Goal: Complete application form: Complete application form

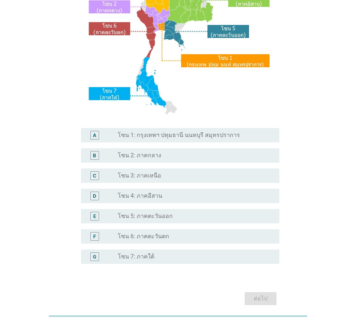
scroll to position [108, 0]
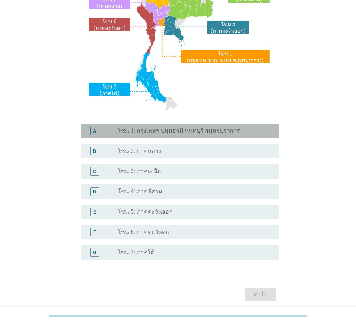
click at [170, 127] on label "โซน 1: กรุงเทพฯ ปทุมธานี นนทบุรี สมุทรปราการ" at bounding box center [179, 130] width 122 height 7
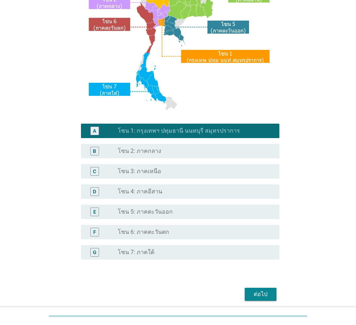
drag, startPoint x: 264, startPoint y: 291, endPoint x: 267, endPoint y: 286, distance: 5.4
click at [264, 290] on div "ต่อไป" at bounding box center [260, 294] width 20 height 9
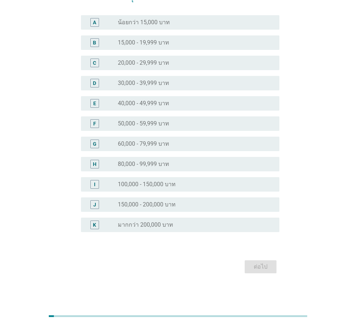
scroll to position [0, 0]
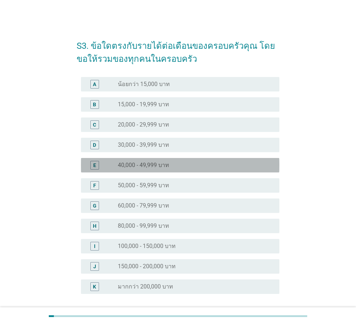
click at [157, 169] on div "radio_button_unchecked 40,000 - 49,999 บาท" at bounding box center [196, 165] width 156 height 9
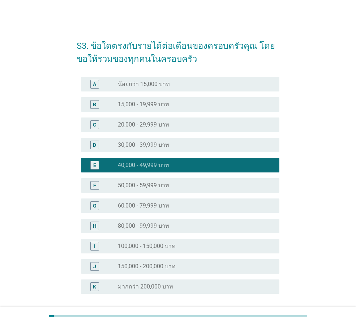
click at [171, 142] on div "radio_button_unchecked 30,000 - 39,999 บาท" at bounding box center [193, 144] width 150 height 7
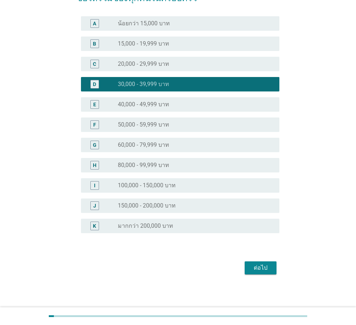
scroll to position [62, 0]
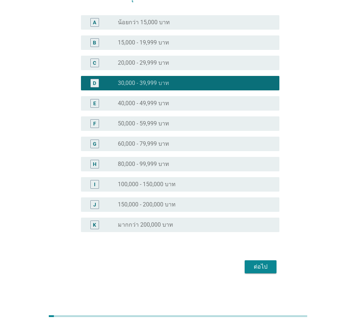
click at [264, 267] on div "ต่อไป" at bounding box center [260, 266] width 20 height 9
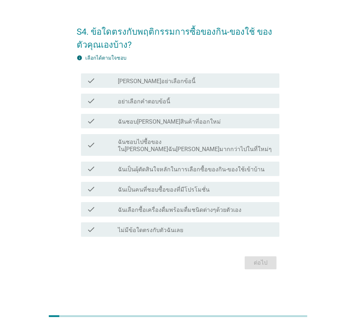
scroll to position [0, 0]
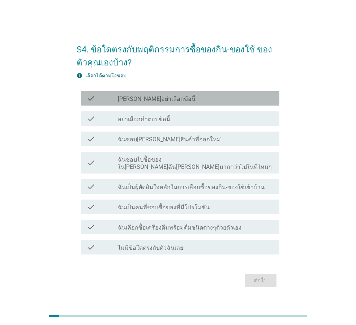
click at [158, 102] on label "[PERSON_NAME]อย่าเลือกข้อนี้" at bounding box center [157, 98] width 78 height 7
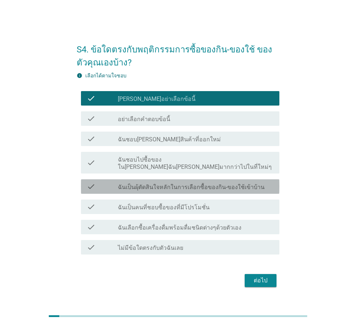
click at [172, 186] on label "ฉันเป็นผุ้ตัดสินใจหลักในการเลือกซื้อของกิน-ของใช้เข้าบ้าน" at bounding box center [191, 186] width 147 height 7
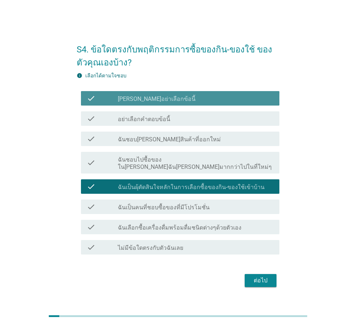
click at [136, 103] on label "[PERSON_NAME]อย่าเลือกข้อนี้" at bounding box center [157, 98] width 78 height 7
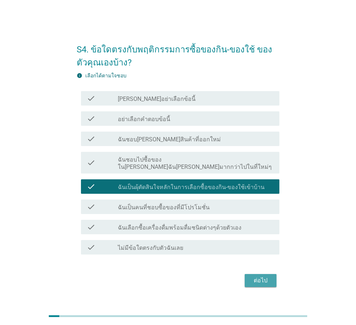
click at [257, 277] on div "ต่อไป" at bounding box center [260, 280] width 20 height 9
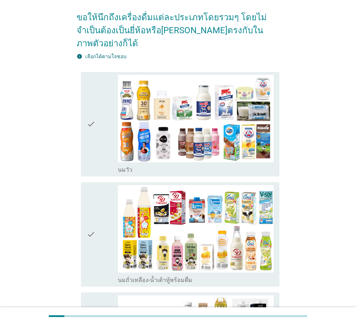
scroll to position [72, 0]
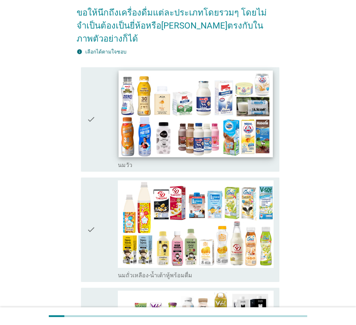
click at [182, 106] on img at bounding box center [195, 113] width 154 height 87
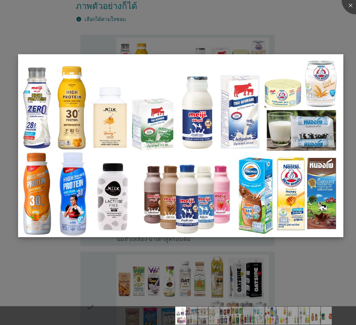
scroll to position [144, 0]
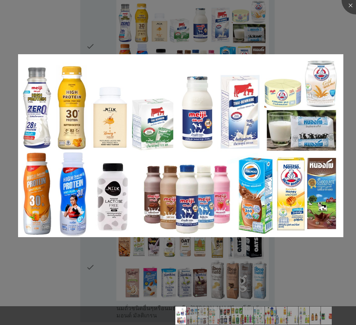
click at [308, 18] on div at bounding box center [178, 162] width 356 height 325
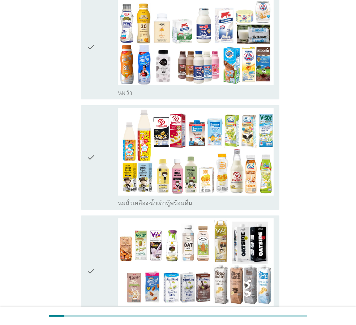
click at [90, 33] on icon "check" at bounding box center [91, 47] width 9 height 99
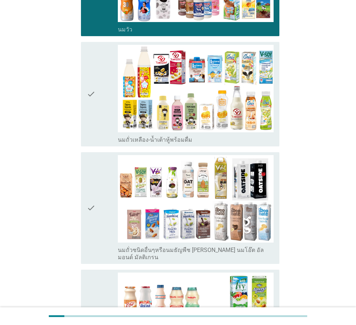
scroll to position [217, 0]
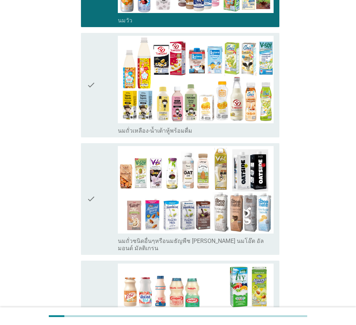
click at [94, 71] on icon "check" at bounding box center [91, 85] width 9 height 99
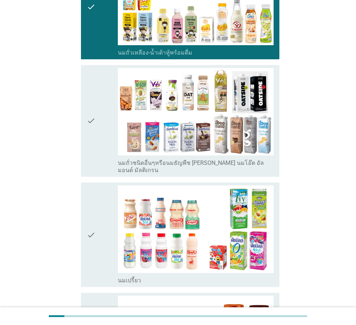
scroll to position [325, 0]
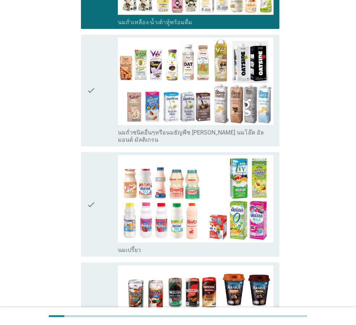
click at [91, 183] on icon "check" at bounding box center [91, 204] width 9 height 99
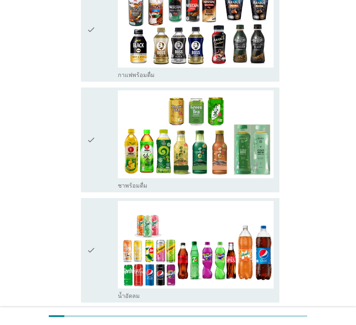
scroll to position [614, 0]
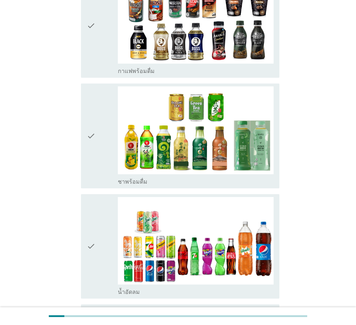
click at [87, 1] on icon "check" at bounding box center [91, 25] width 9 height 99
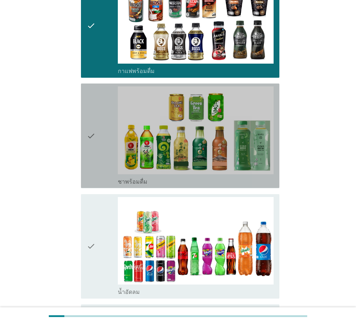
click at [85, 115] on div "check check_box_outline_blank ชาพร้อมดื่ม" at bounding box center [180, 135] width 198 height 104
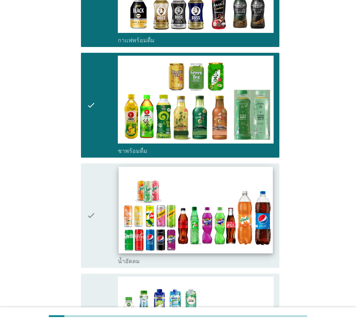
scroll to position [686, 0]
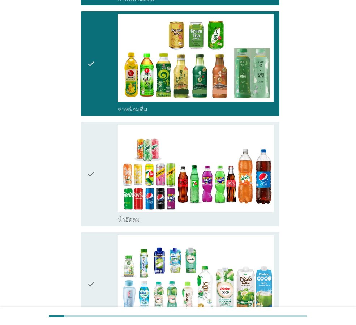
click at [90, 154] on icon "check" at bounding box center [91, 174] width 9 height 99
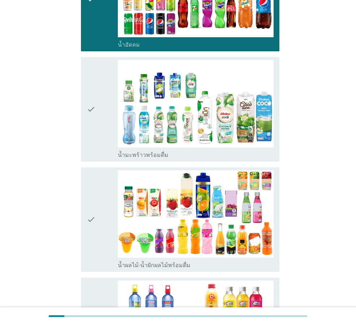
scroll to position [866, 0]
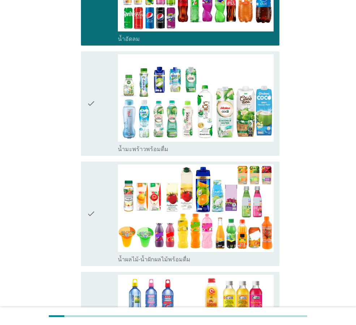
click at [91, 81] on icon "check" at bounding box center [91, 103] width 9 height 99
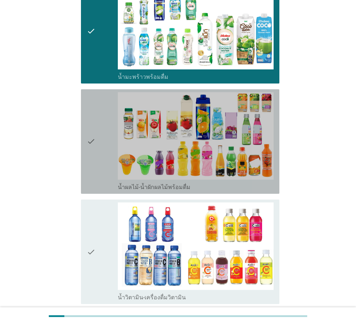
click at [90, 119] on icon "check" at bounding box center [91, 141] width 9 height 99
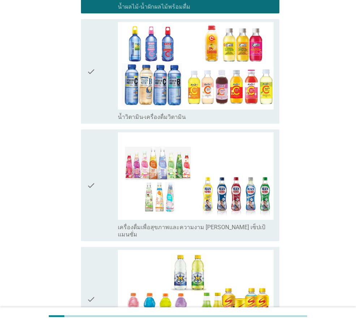
scroll to position [1119, 0]
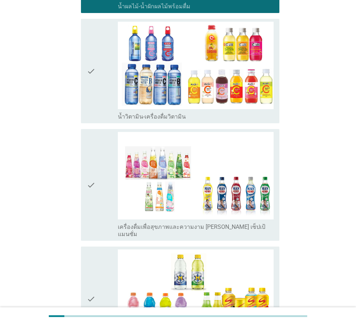
click at [91, 50] on icon "check" at bounding box center [91, 71] width 9 height 99
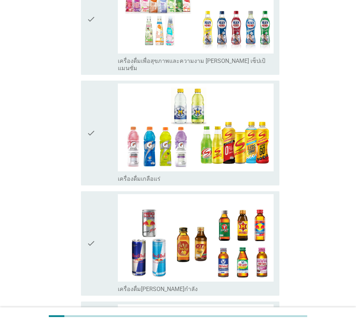
scroll to position [1300, 0]
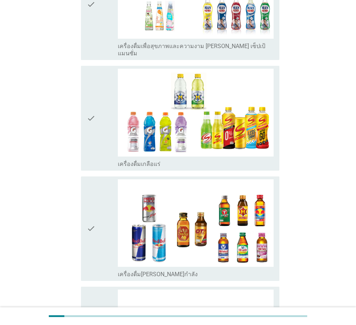
click at [87, 95] on icon "check" at bounding box center [91, 118] width 9 height 99
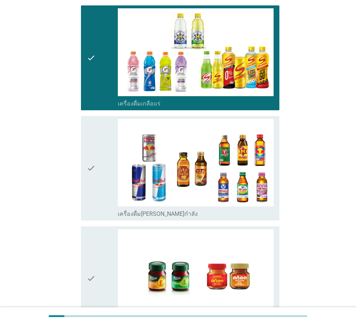
scroll to position [1443, 0]
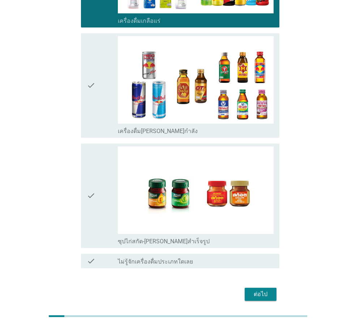
click at [86, 168] on div "check check_box_outline_blank ซุปไก่สกัด-[PERSON_NAME]สำเร็จรูป" at bounding box center [180, 195] width 198 height 104
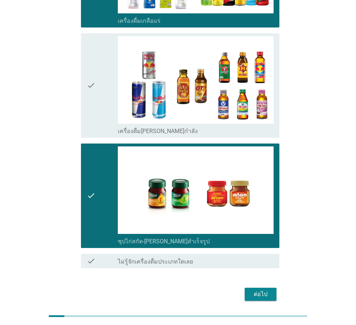
click at [272, 285] on div "ต่อไป" at bounding box center [178, 293] width 203 height 17
click at [262, 290] on div "ต่อไป" at bounding box center [260, 294] width 20 height 9
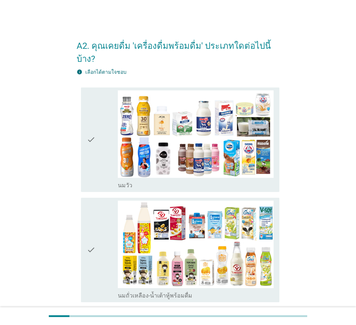
click at [87, 133] on icon "check" at bounding box center [91, 139] width 9 height 99
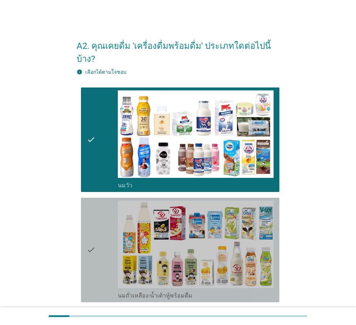
drag, startPoint x: 86, startPoint y: 225, endPoint x: 95, endPoint y: 222, distance: 9.1
click at [86, 226] on div "check check_box_outline_blank นมถั่วเหลือง-น้ำเต้าหู้พร้อมดื่ม" at bounding box center [180, 249] width 198 height 104
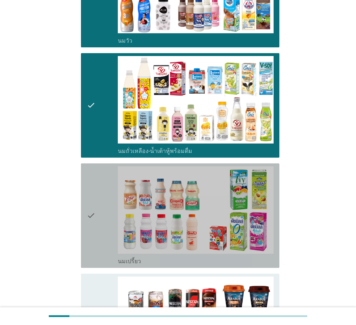
drag, startPoint x: 85, startPoint y: 197, endPoint x: 88, endPoint y: 194, distance: 4.1
click at [86, 196] on div "check check_box_outline_blank นมเปรี้ยว" at bounding box center [180, 215] width 198 height 104
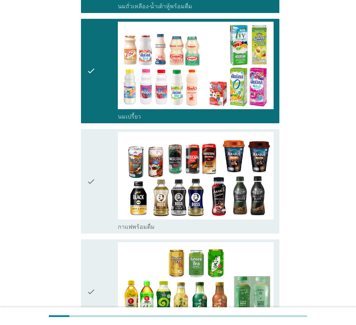
click at [81, 161] on div "check check_box_outline_blank กาแฟพร้อมดื่ม" at bounding box center [178, 181] width 203 height 110
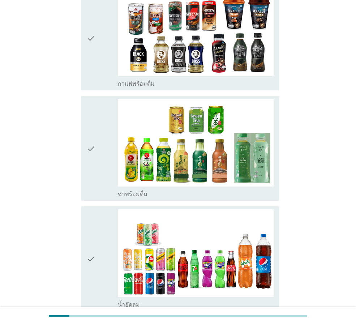
scroll to position [433, 0]
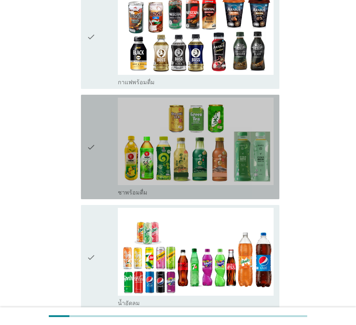
click at [86, 149] on div "check check_box_outline_blank ชาพร้อมดื่ม" at bounding box center [180, 147] width 198 height 104
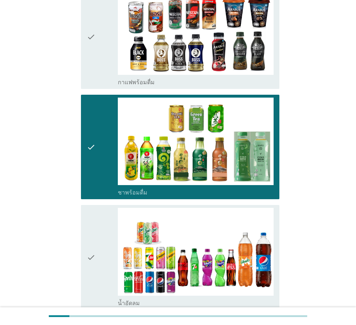
click at [104, 235] on div "check" at bounding box center [102, 257] width 31 height 99
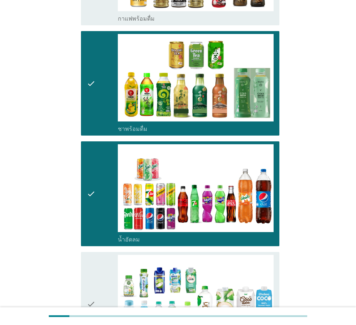
scroll to position [614, 0]
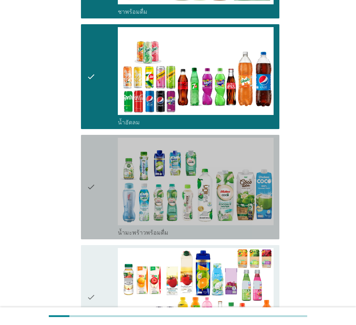
click at [109, 180] on div "check" at bounding box center [102, 187] width 31 height 99
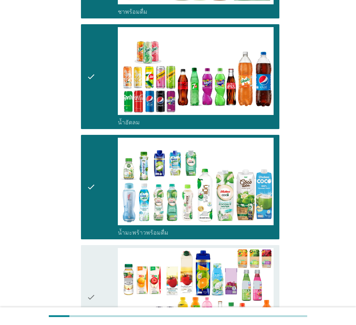
click at [99, 265] on div "check" at bounding box center [102, 297] width 31 height 99
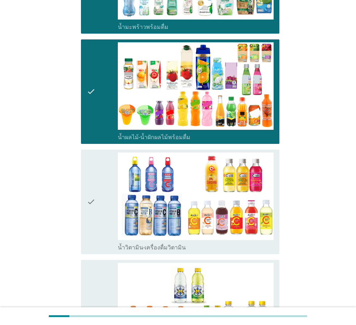
scroll to position [830, 0]
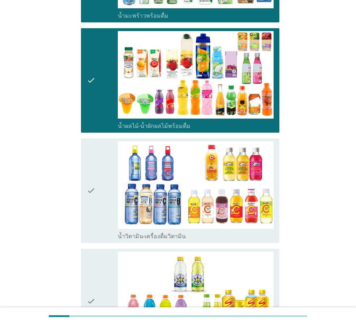
drag, startPoint x: 88, startPoint y: 186, endPoint x: 89, endPoint y: 195, distance: 8.7
click at [88, 187] on icon "check" at bounding box center [91, 190] width 9 height 99
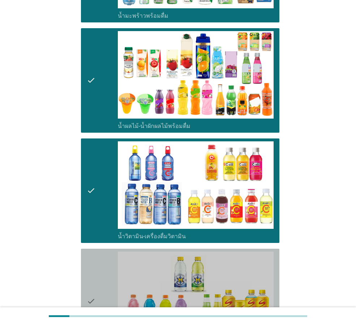
click at [107, 281] on div "check" at bounding box center [102, 300] width 31 height 99
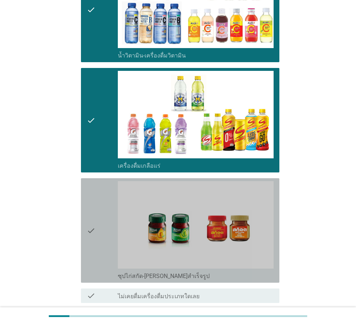
click at [96, 217] on div "check" at bounding box center [102, 230] width 31 height 99
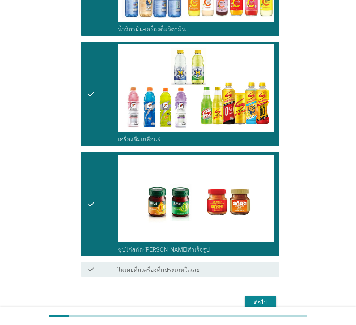
scroll to position [1060, 0]
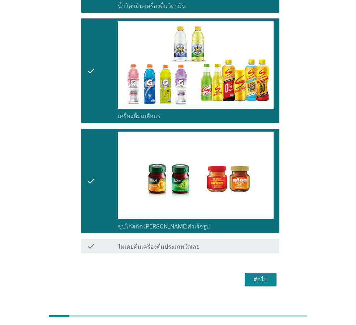
click at [266, 275] on div "ต่อไป" at bounding box center [260, 279] width 20 height 9
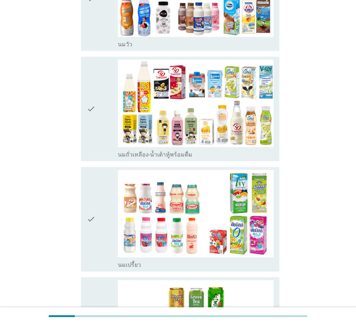
scroll to position [144, 0]
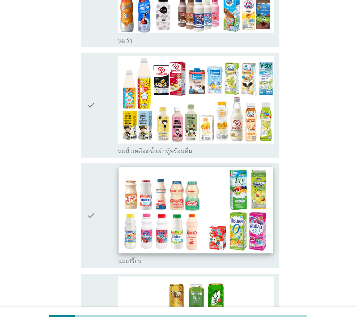
drag, startPoint x: 80, startPoint y: 212, endPoint x: 123, endPoint y: 233, distance: 48.4
click at [81, 213] on div "check check_box_outline_blank นมเปรี้ยว" at bounding box center [178, 215] width 203 height 110
click at [120, 230] on img at bounding box center [195, 209] width 154 height 87
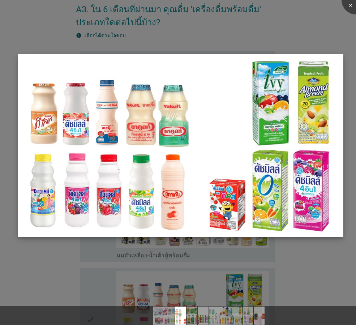
scroll to position [36, 0]
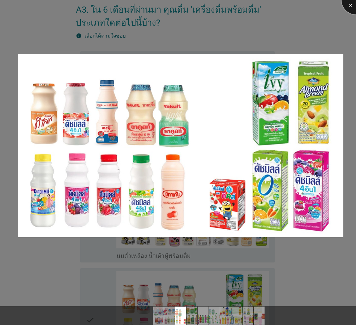
click at [351, 6] on div at bounding box center [355, 0] width 29 height 29
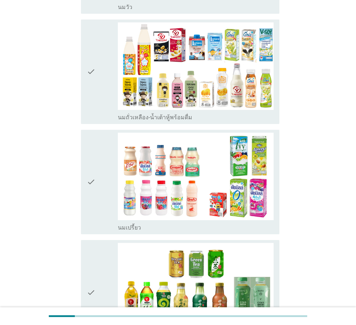
scroll to position [180, 0]
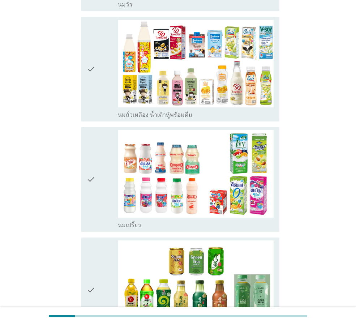
click at [81, 178] on div "check check_box_outline_blank นมเปรี้ยว" at bounding box center [180, 179] width 198 height 104
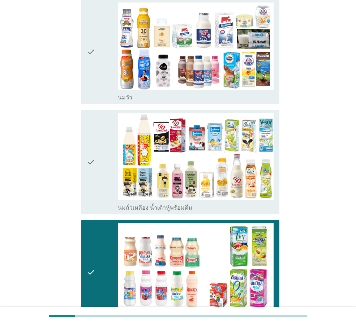
scroll to position [72, 0]
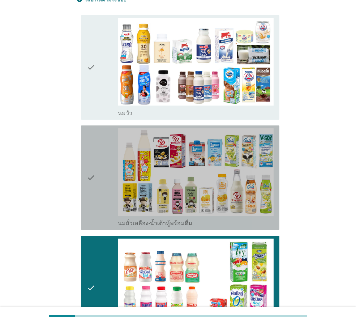
click at [84, 158] on div "check check_box_outline_blank นมถั่วเหลือง-น้ำเต้าหู้พร้อมดื่ม" at bounding box center [180, 177] width 198 height 104
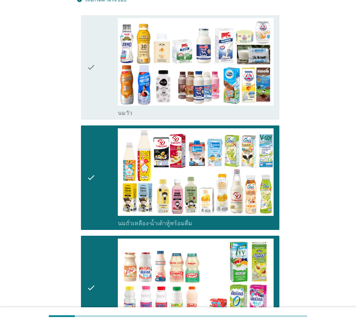
click at [84, 70] on div "check check_box_outline_blank [PERSON_NAME]" at bounding box center [180, 67] width 198 height 104
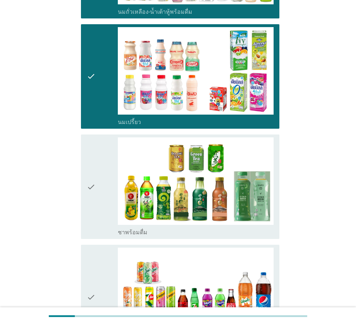
scroll to position [361, 0]
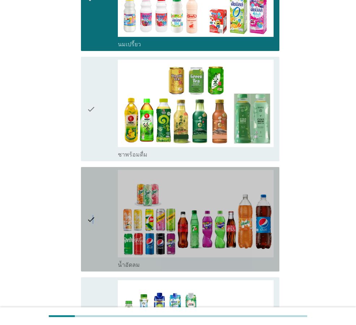
click at [92, 225] on icon "check" at bounding box center [91, 219] width 9 height 99
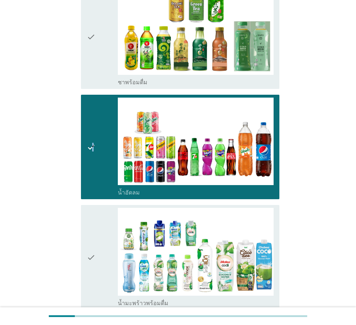
scroll to position [578, 0]
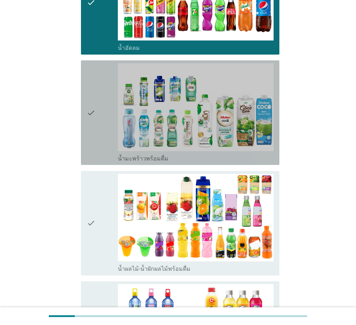
click at [98, 121] on div "check" at bounding box center [102, 112] width 31 height 99
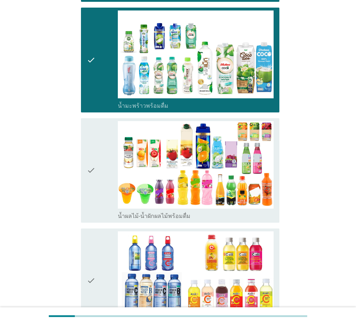
scroll to position [686, 0]
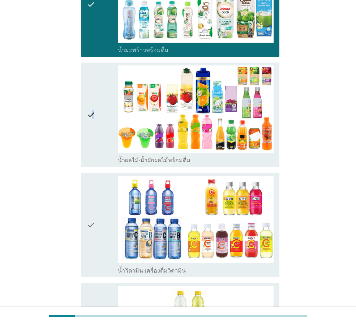
click at [92, 125] on icon "check" at bounding box center [91, 114] width 9 height 99
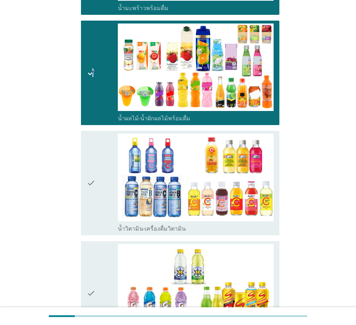
scroll to position [794, 0]
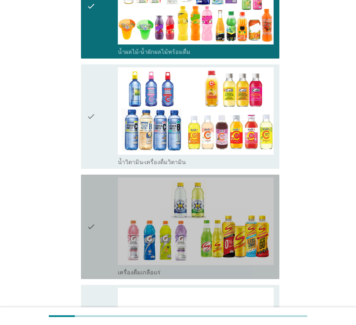
click at [89, 229] on icon "check" at bounding box center [91, 226] width 9 height 99
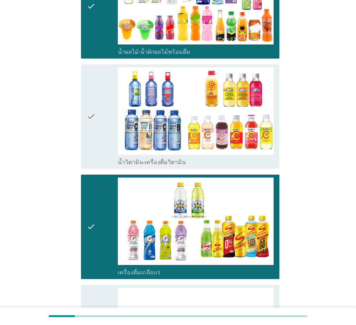
click at [93, 104] on icon "check" at bounding box center [91, 116] width 9 height 99
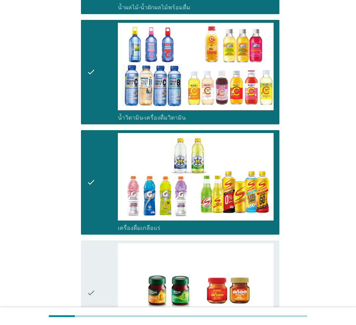
scroll to position [963, 0]
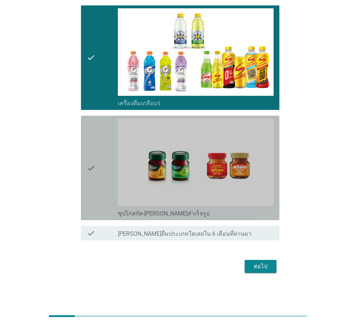
click at [99, 170] on div "check" at bounding box center [102, 167] width 31 height 99
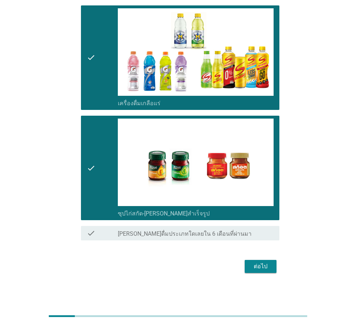
click at [251, 261] on button "ต่อไป" at bounding box center [260, 266] width 32 height 13
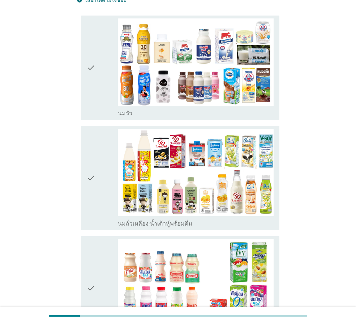
scroll to position [72, 0]
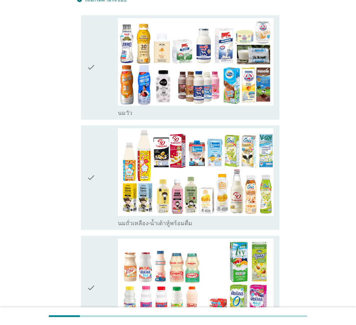
click at [81, 177] on div "check check_box_outline_blank นมถั่วเหลือง-น้ำเต้าหู้พร้อมดื่ม" at bounding box center [180, 177] width 198 height 104
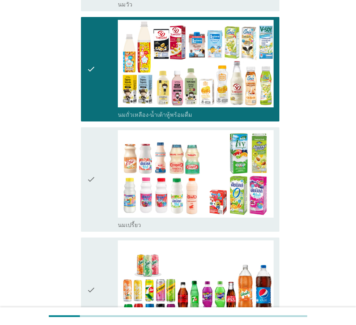
click at [90, 186] on icon "check" at bounding box center [91, 179] width 9 height 99
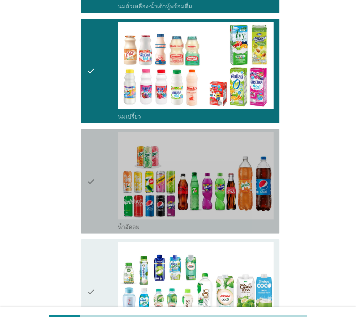
click at [99, 174] on div "check" at bounding box center [102, 181] width 31 height 99
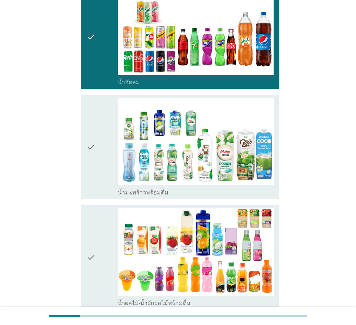
click at [100, 163] on div "check" at bounding box center [102, 146] width 31 height 99
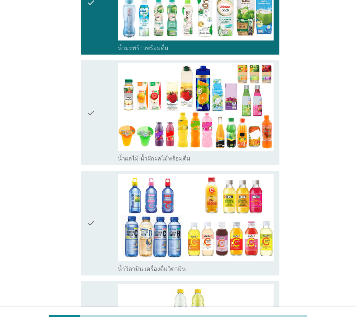
click at [98, 139] on div "check" at bounding box center [102, 112] width 31 height 99
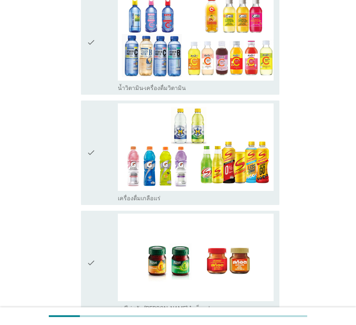
click at [99, 173] on div "check" at bounding box center [102, 152] width 31 height 99
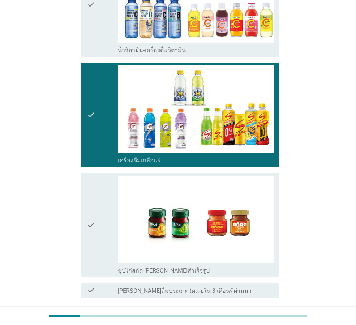
scroll to position [853, 0]
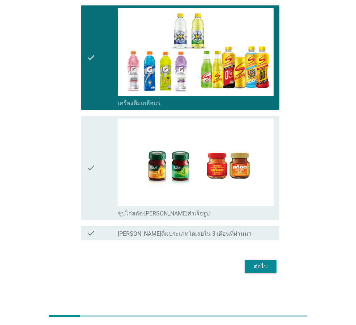
click at [83, 186] on div "check check_box ซุปไก่สกัด-[PERSON_NAME]สำเร็จรูป" at bounding box center [180, 168] width 198 height 104
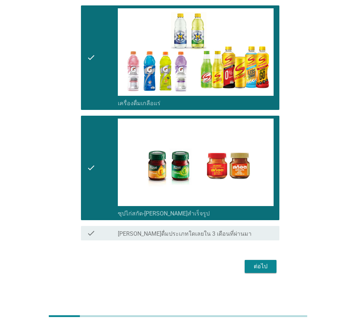
click at [244, 271] on div "ต่อไป" at bounding box center [178, 265] width 203 height 17
click at [259, 265] on div "ต่อไป" at bounding box center [260, 266] width 20 height 9
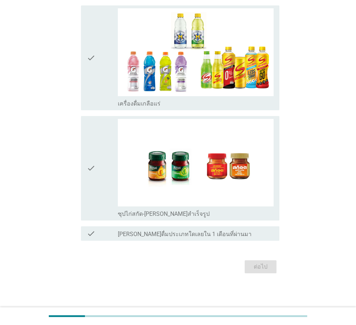
scroll to position [0, 0]
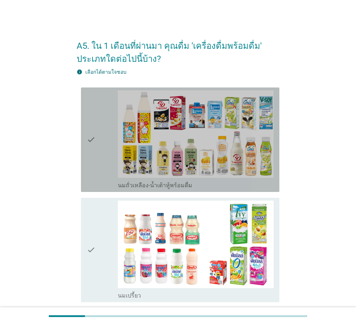
click at [90, 130] on icon "check" at bounding box center [91, 139] width 9 height 99
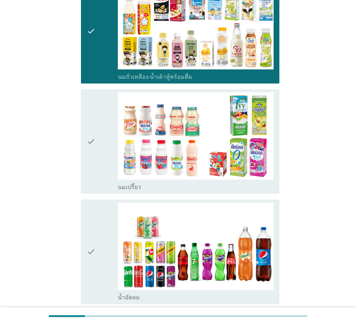
click at [87, 160] on icon "check" at bounding box center [91, 141] width 9 height 99
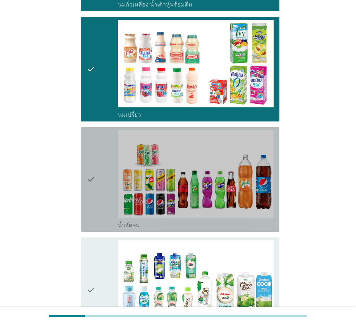
click at [91, 192] on icon "check" at bounding box center [91, 179] width 9 height 99
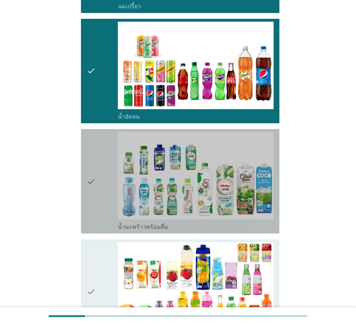
click at [108, 180] on div "check" at bounding box center [102, 181] width 31 height 99
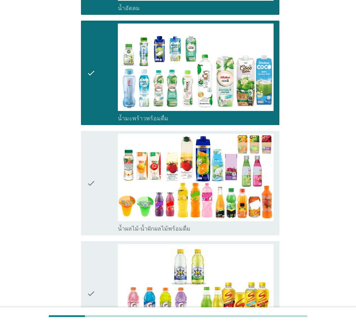
click at [91, 195] on icon "check" at bounding box center [91, 183] width 9 height 99
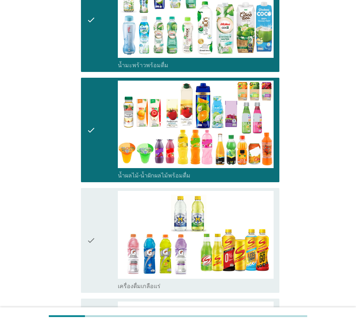
scroll to position [541, 0]
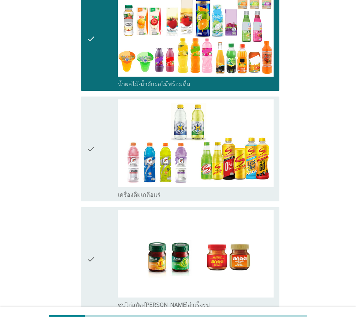
click at [83, 173] on div "check check_box เครื่องดื่มเกลือแร่" at bounding box center [180, 148] width 198 height 104
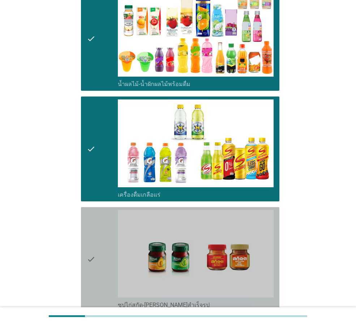
click at [86, 251] on div "check check_box ซุปไก่สกัด-[PERSON_NAME]สำเร็จรูป" at bounding box center [180, 259] width 198 height 104
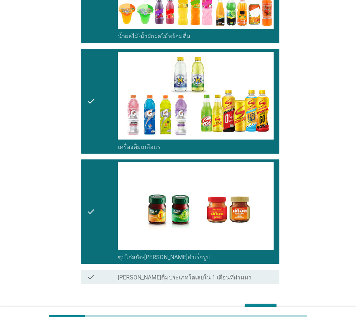
scroll to position [632, 0]
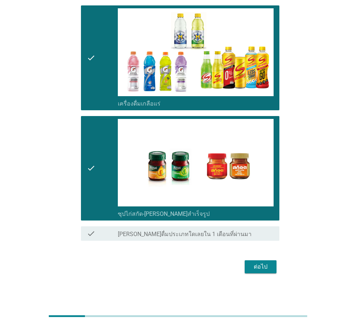
click at [256, 264] on div "ต่อไป" at bounding box center [260, 266] width 20 height 9
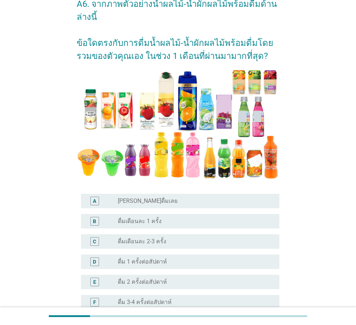
scroll to position [108, 0]
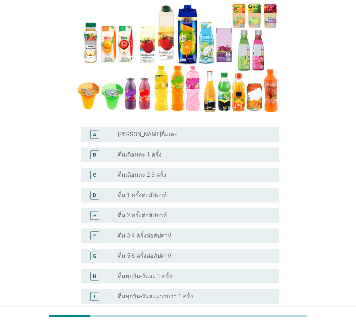
drag, startPoint x: 155, startPoint y: 216, endPoint x: 159, endPoint y: 216, distance: 4.0
click at [156, 216] on label "ดื่ม 2 ครั้งต่อสัปดาห์" at bounding box center [142, 215] width 49 height 7
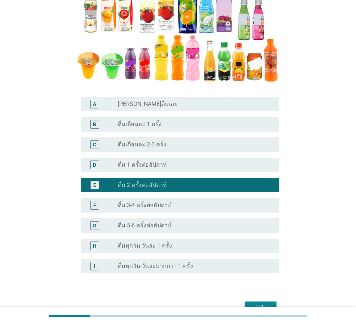
scroll to position [180, 0]
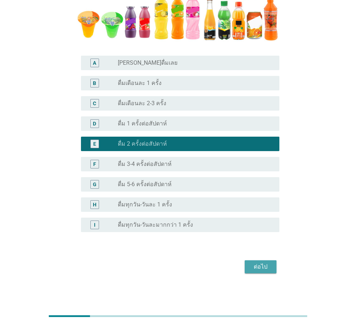
click at [256, 263] on div "ต่อไป" at bounding box center [260, 266] width 20 height 9
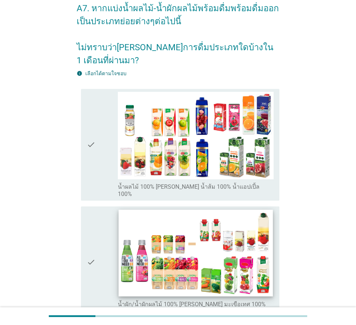
scroll to position [72, 0]
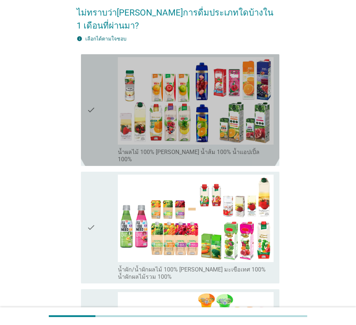
click at [93, 97] on icon "check" at bounding box center [91, 110] width 9 height 106
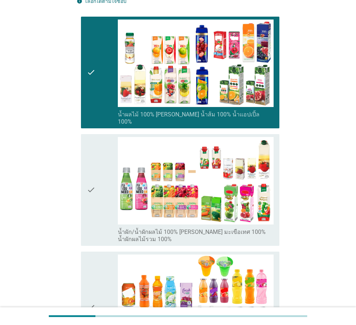
scroll to position [144, 0]
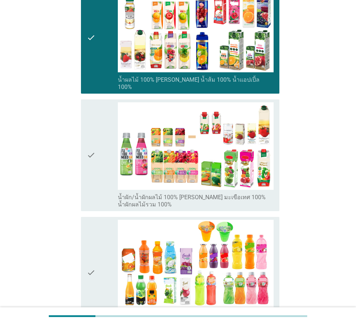
click at [101, 161] on div "check" at bounding box center [102, 155] width 31 height 106
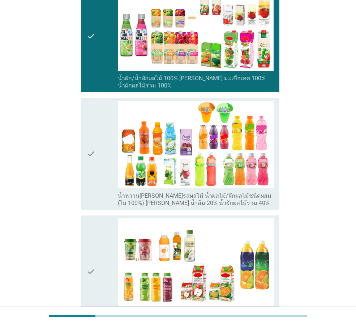
scroll to position [325, 0]
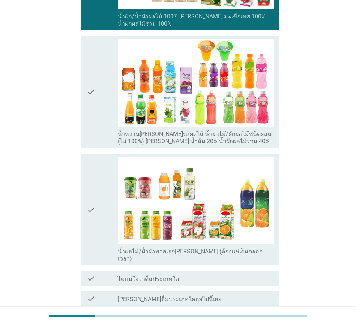
click at [253, 324] on div "ต่อไป" at bounding box center [260, 331] width 20 height 9
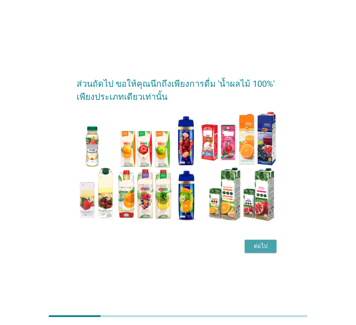
click at [256, 247] on div "ต่อไป" at bounding box center [260, 246] width 20 height 9
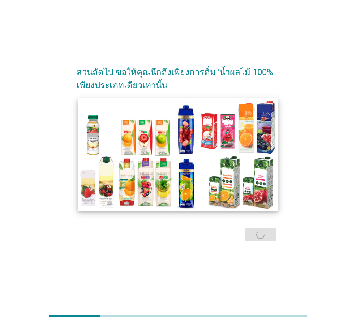
scroll to position [0, 0]
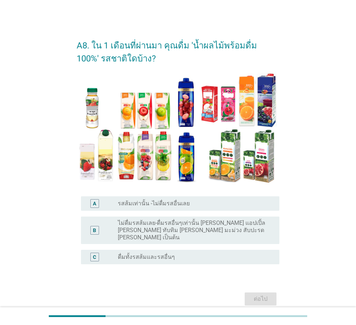
drag, startPoint x: 164, startPoint y: 250, endPoint x: 192, endPoint y: 250, distance: 28.2
click at [164, 253] on label "ดื่มทั้งรสส้มและรสอื่นๆ" at bounding box center [146, 256] width 57 height 7
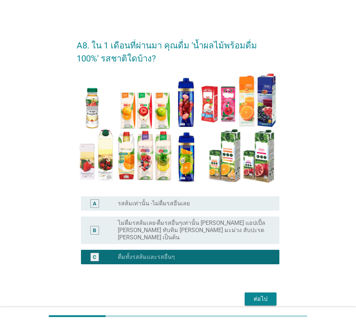
click at [271, 301] on div "A8. ใน 1 เดือนที่ผ่านมา คุณดื่ม 'น้ำผลไม้พร้อมดื่ม 100%' รสชาติใดบ้าง? A radio_…" at bounding box center [178, 169] width 214 height 287
click at [266, 292] on button "ต่อไป" at bounding box center [260, 298] width 32 height 13
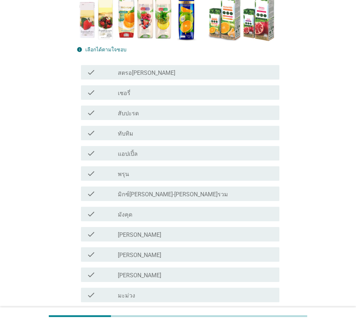
scroll to position [144, 0]
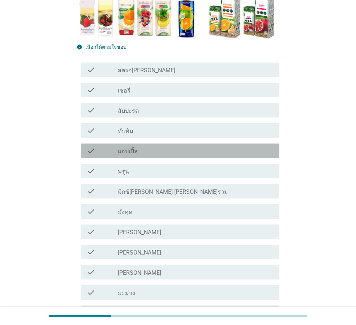
drag, startPoint x: 148, startPoint y: 152, endPoint x: 153, endPoint y: 131, distance: 21.9
click at [148, 152] on div "check_box_outline_blank แอปเปิ้ล" at bounding box center [196, 150] width 156 height 9
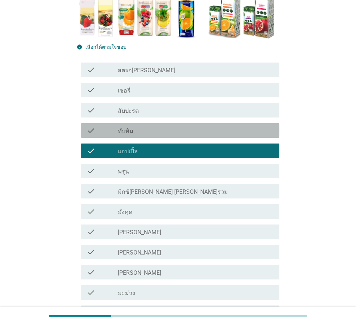
click at [154, 126] on div "check_box_outline_blank ทับทิม" at bounding box center [196, 130] width 156 height 9
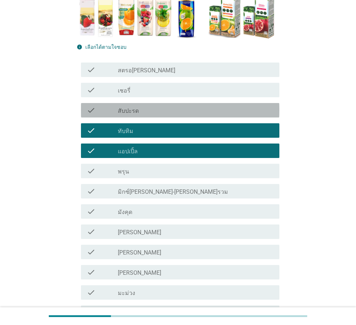
click at [160, 108] on div "check_box_outline_blank สับปะรด" at bounding box center [196, 110] width 156 height 9
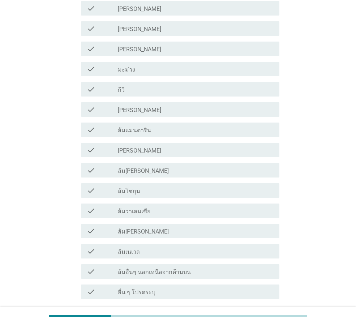
scroll to position [426, 0]
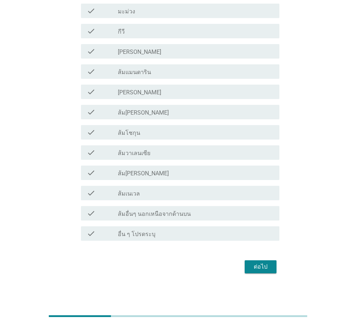
click at [164, 111] on div "check_box_outline_blank ส้ม[PERSON_NAME]" at bounding box center [196, 112] width 156 height 9
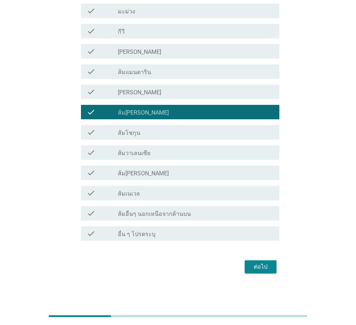
click at [162, 69] on div "check_box_outline_blank ส้มแมนดาริน" at bounding box center [196, 71] width 156 height 9
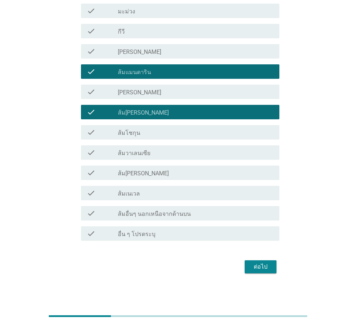
drag, startPoint x: 261, startPoint y: 249, endPoint x: 260, endPoint y: 255, distance: 6.1
click at [251, 270] on div "ต่อไป" at bounding box center [260, 266] width 20 height 9
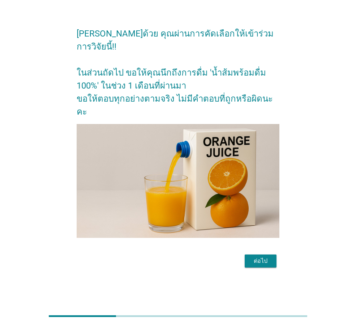
scroll to position [0, 0]
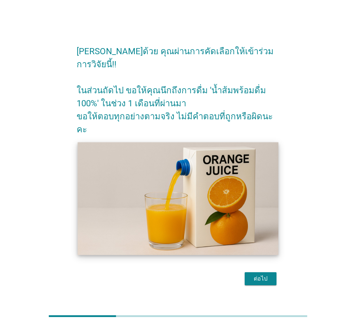
click at [200, 175] on img at bounding box center [178, 198] width 200 height 113
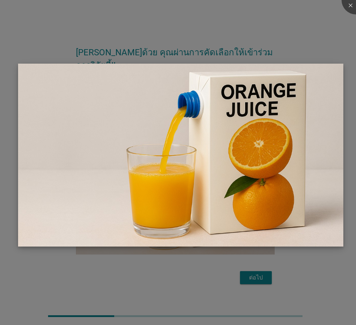
click at [188, 173] on img at bounding box center [180, 155] width 325 height 183
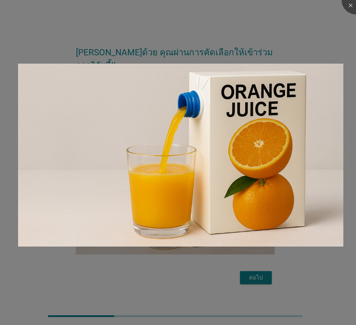
click at [324, 1] on div at bounding box center [178, 162] width 356 height 325
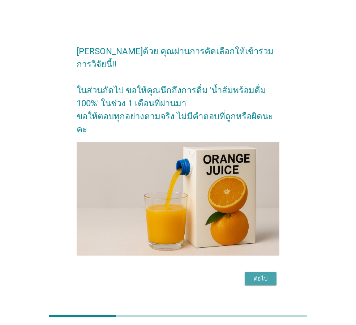
click at [263, 274] on div "ต่อไป" at bounding box center [260, 278] width 20 height 9
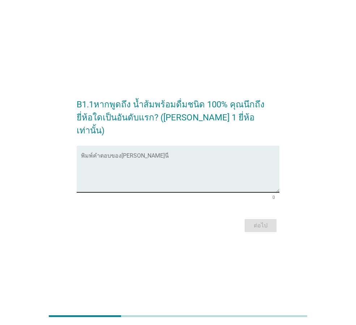
click at [120, 163] on textarea "พิมพ์คำตอบของคุณ ที่นี่" at bounding box center [180, 173] width 198 height 38
click at [175, 156] on textarea "พิมพ์คำตอบของคุณ ที่นี่" at bounding box center [180, 173] width 198 height 38
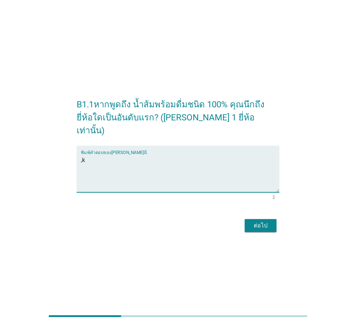
type textarea ","
drag, startPoint x: -1, startPoint y: 152, endPoint x: -21, endPoint y: 146, distance: 20.7
click at [0, 146] on html "B1.1หากพูดถึง น้ำส้มพร้อมดื่มชนิด 100% คุณนึกถึงยี่ห้อใดเป็นอันดับแรก? ([PERSON…" at bounding box center [178, 162] width 356 height 325
type textarea "[PERSON_NAME]"
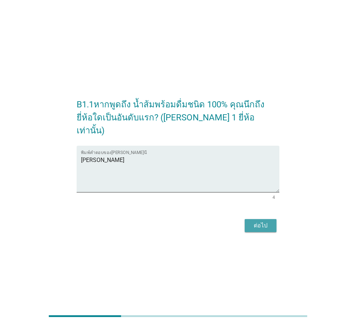
click at [256, 221] on div "ต่อไป" at bounding box center [260, 225] width 20 height 9
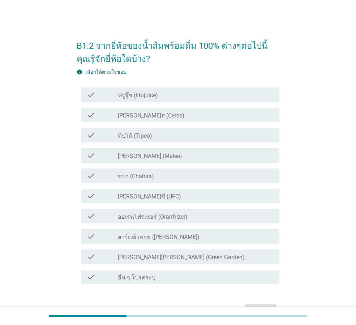
click at [145, 90] on div "check_box_outline_blank ฟรูจุ๊ซ (Frujuice)" at bounding box center [196, 94] width 156 height 9
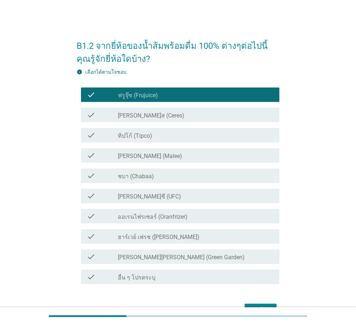
click at [132, 139] on label "ทิปโก้ (Tipco)" at bounding box center [135, 135] width 34 height 7
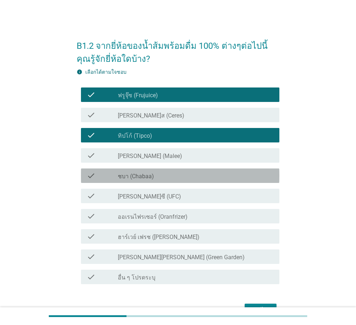
click at [132, 177] on label "ชบา (Chabaa)" at bounding box center [136, 176] width 36 height 7
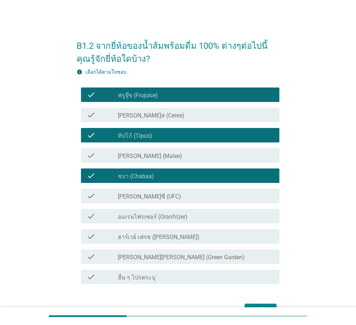
click at [135, 157] on label "[PERSON_NAME] (Malee)" at bounding box center [150, 155] width 64 height 7
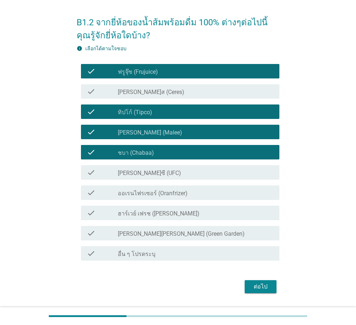
scroll to position [36, 0]
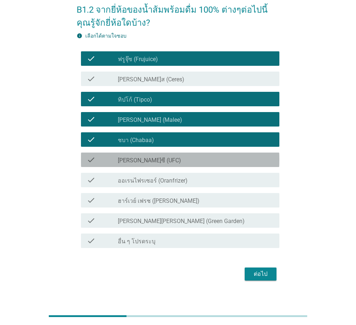
click at [138, 161] on label "[PERSON_NAME]ซี (UFC)" at bounding box center [149, 160] width 63 height 7
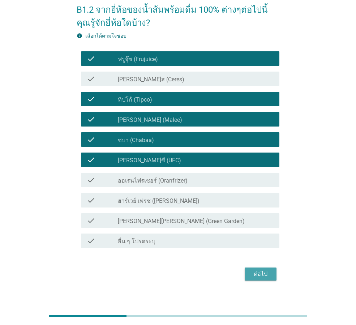
drag, startPoint x: 254, startPoint y: 272, endPoint x: 286, endPoint y: 260, distance: 34.5
click at [254, 271] on div "ต่อไป" at bounding box center [260, 273] width 20 height 9
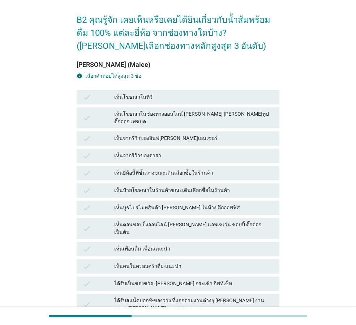
scroll to position [72, 0]
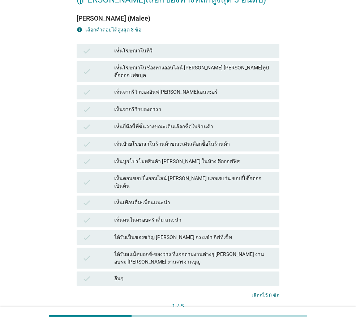
drag, startPoint x: 178, startPoint y: 173, endPoint x: 188, endPoint y: 157, distance: 18.2
click at [179, 174] on div "เห็นตอนชอปปิ้งออนไลน์ [PERSON_NAME] แอพเซเว่น ชอปปี้ ติ๊กต่อก เป็นต้น" at bounding box center [193, 181] width 159 height 15
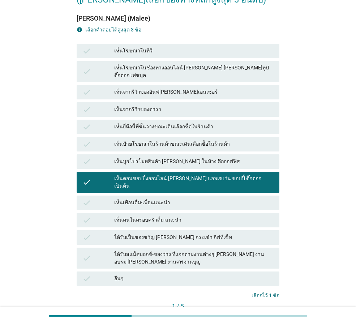
click at [177, 88] on div "เห็นจากรีวิวของอินฟ[PERSON_NAME]เอนเซอร์" at bounding box center [193, 92] width 159 height 9
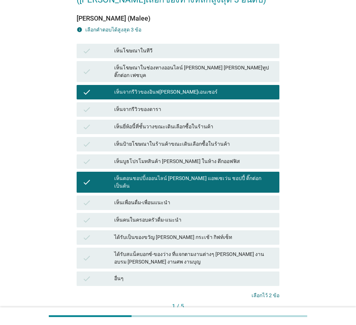
click at [190, 64] on div "เห็นโฆษณาในช่องทางออนไลน์ [PERSON_NAME] [PERSON_NAME]ทูป ติ๊กต่อก เฟซบุค" at bounding box center [193, 71] width 159 height 15
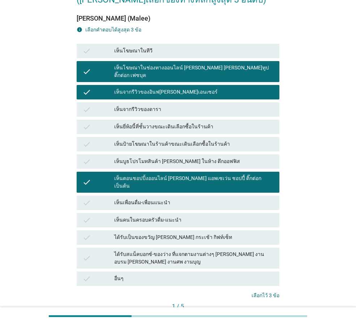
scroll to position [109, 0]
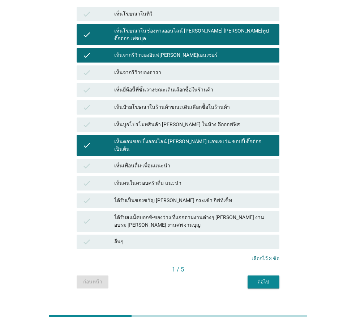
click at [261, 265] on div "1 / 5" at bounding box center [178, 270] width 203 height 10
click at [262, 278] on div "ต่อไป" at bounding box center [263, 282] width 20 height 8
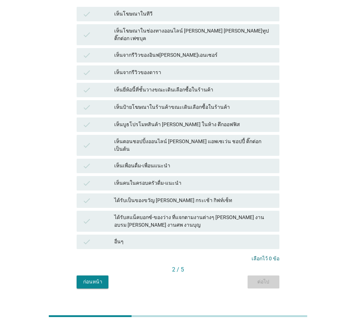
scroll to position [0, 0]
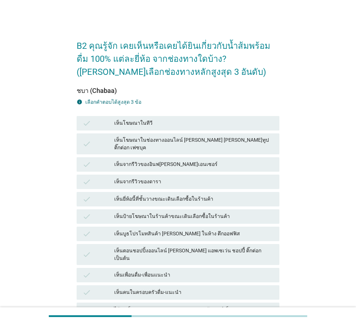
click at [156, 174] on div "check เห็นจากรีวิวของดารา" at bounding box center [178, 181] width 203 height 14
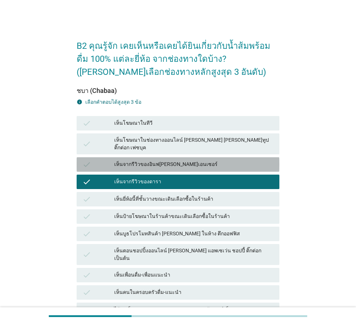
click at [161, 160] on div "เห็นจากรีวิวของอินฟ[PERSON_NAME]เอนเซอร์" at bounding box center [193, 164] width 159 height 9
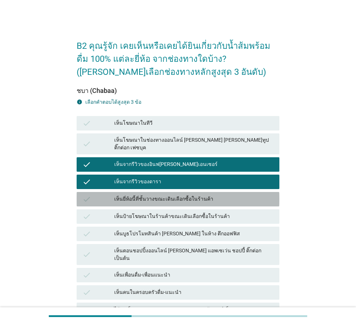
click at [158, 192] on div "check เห็นยี่ห้อนี้ที่ชั้นวางขณะเดินเลือกซื้อในร้านค้า" at bounding box center [178, 199] width 203 height 14
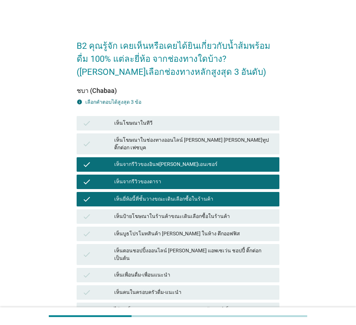
click at [189, 177] on div "เห็นจากรีวิวของดารา" at bounding box center [193, 181] width 159 height 9
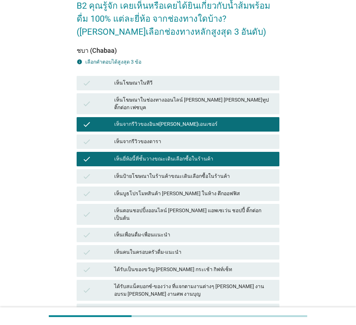
scroll to position [72, 0]
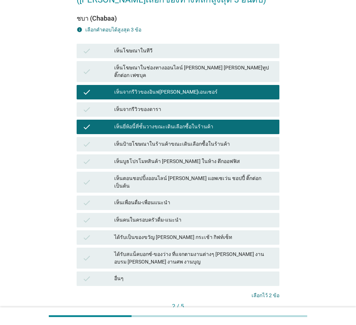
drag, startPoint x: 156, startPoint y: 221, endPoint x: 197, endPoint y: 225, distance: 41.3
click at [156, 233] on div "ได้รับเป็นของขวัญ [PERSON_NAME] กระเช้า กิฟท์เซ็ท" at bounding box center [193, 237] width 159 height 9
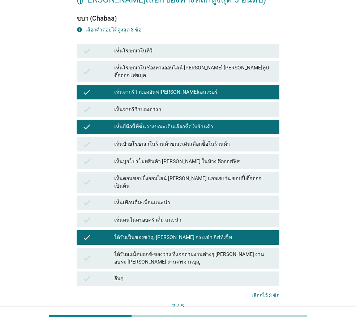
click at [260, 312] on button "ต่อไป" at bounding box center [263, 318] width 32 height 13
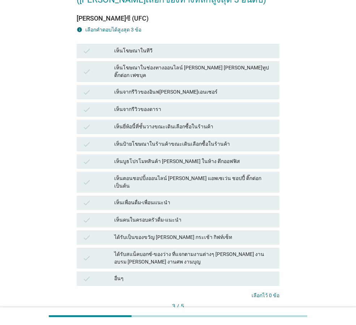
click at [159, 60] on div "check เห็นโฆษณาในช่องทางออนไลน์ [PERSON_NAME] [PERSON_NAME]ทูป ติ๊กต่อก เฟซบุค" at bounding box center [177, 72] width 205 height 24
click at [160, 64] on div "เห็นโฆษณาในช่องทางออนไลน์ [PERSON_NAME] [PERSON_NAME]ทูป ติ๊กต่อก เฟซบุค" at bounding box center [193, 71] width 159 height 15
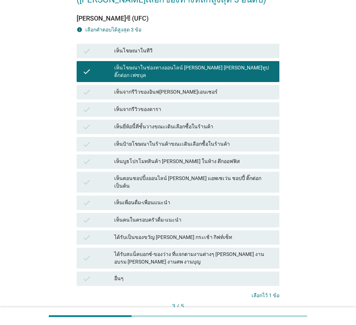
click at [158, 157] on div "เห็นบูธโปรโมทสินค้า [PERSON_NAME] ในห้าง ตึกออฟฟิส" at bounding box center [193, 161] width 159 height 9
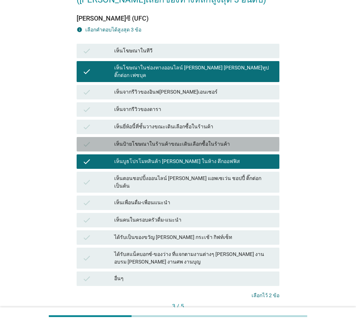
click at [162, 140] on div "เห็นป้ายโฆษณาในร้านค้าขณะเดินเลือกซื้อในร้านค้า" at bounding box center [193, 144] width 159 height 9
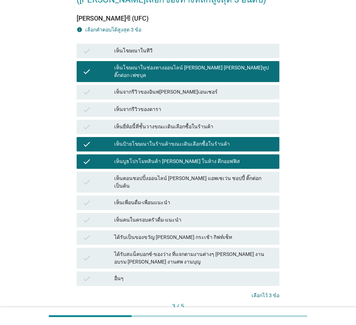
click at [256, 312] on button "ต่อไป" at bounding box center [263, 318] width 32 height 13
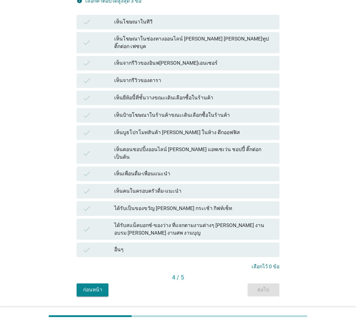
scroll to position [108, 0]
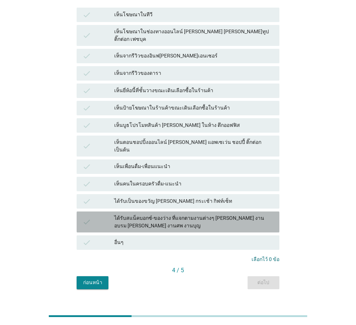
click at [165, 214] on div "ได้รับสแน็คบอกซ์-ของว่าง ที่แจกตามงานต่างๆ [PERSON_NAME] งานอบรม [PERSON_NAME] …" at bounding box center [193, 221] width 159 height 15
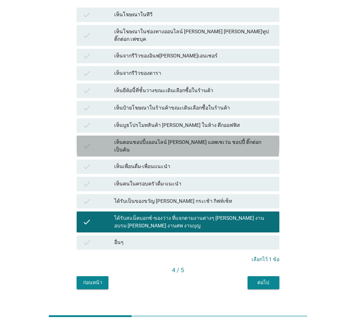
click at [138, 135] on div "check เห็นตอนชอปปิ้งออนไลน์ [PERSON_NAME] แอพเซเว่น ชอปปี้ ติ๊กต่อก เป็นต้น" at bounding box center [178, 145] width 203 height 21
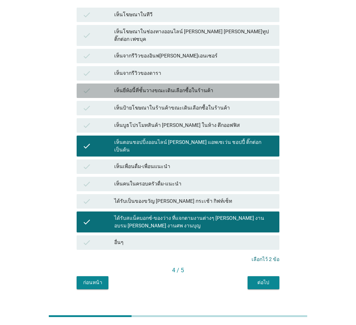
click at [141, 90] on div "check เห็นยี่ห้อนี้ที่ชั้นวางขณะเดินเลือกซื้อในร้านค้า" at bounding box center [178, 90] width 203 height 14
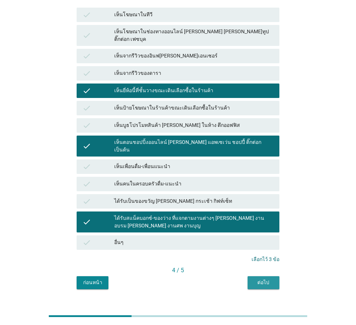
click at [257, 278] on div "ต่อไป" at bounding box center [263, 282] width 20 height 8
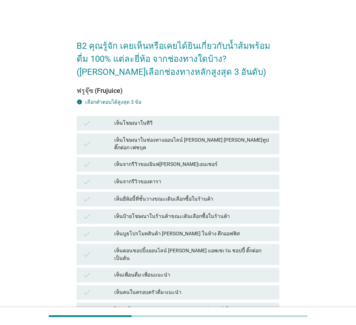
click at [151, 160] on div "เห็นจากรีวิวของอินฟ[PERSON_NAME]เอนเซอร์" at bounding box center [193, 164] width 159 height 9
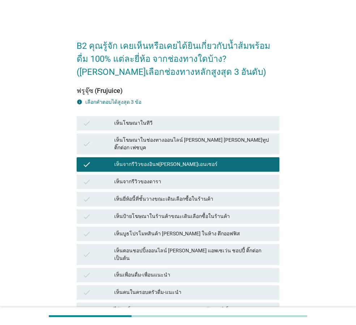
click at [151, 247] on div "เห็นตอนชอปปิ้งออนไลน์ [PERSON_NAME] แอพเซเว่น ชอปปี้ ติ๊กต่อก เป็นต้น" at bounding box center [193, 254] width 159 height 15
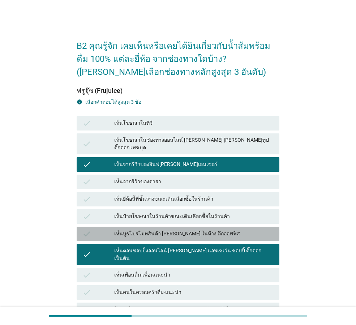
click at [154, 229] on div "เห็นบูธโปรโมทสินค้า [PERSON_NAME] ในห้าง ตึกออฟฟิส" at bounding box center [193, 233] width 159 height 9
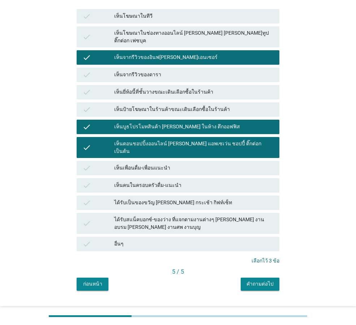
scroll to position [109, 0]
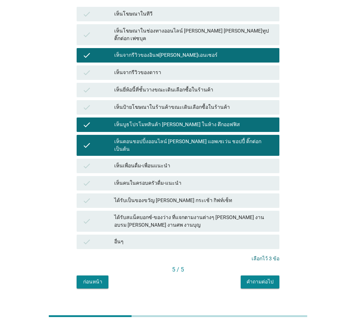
click at [246, 275] on button "คำถามต่อไป" at bounding box center [259, 281] width 39 height 13
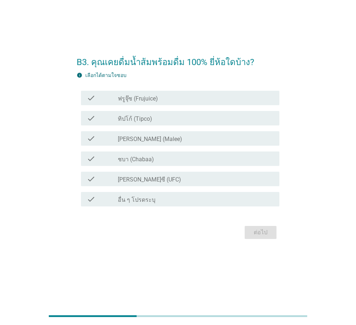
scroll to position [0, 0]
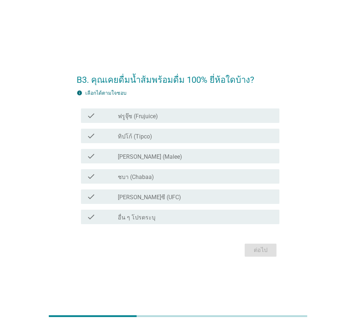
click at [155, 114] on label "ฟรูจุ๊ซ (Frujuice)" at bounding box center [138, 116] width 40 height 7
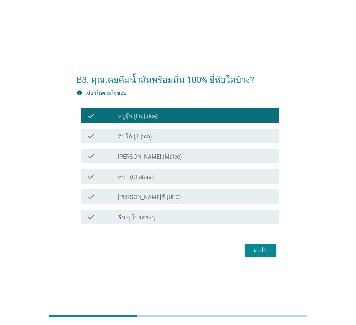
click at [156, 138] on div "check_box_outline_blank ทิปโก้ (Tipco)" at bounding box center [196, 135] width 156 height 9
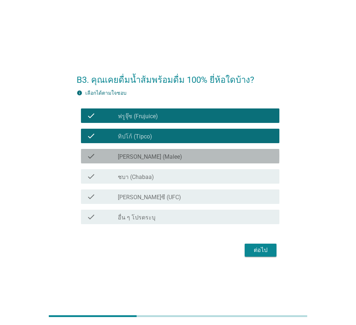
click at [149, 158] on div "check_box_outline_blank [PERSON_NAME] (Malee)" at bounding box center [196, 156] width 156 height 9
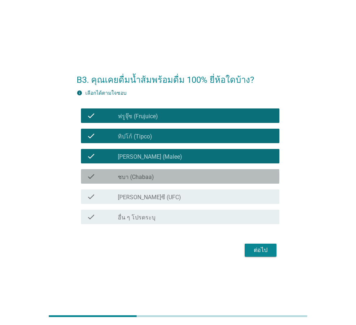
click at [165, 173] on div "check_box_outline_blank ชบา (Chabaa)" at bounding box center [196, 176] width 156 height 9
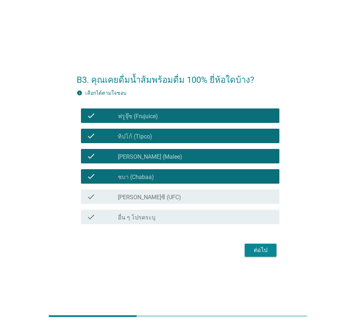
click at [265, 245] on div "ต่อไป" at bounding box center [260, 249] width 20 height 9
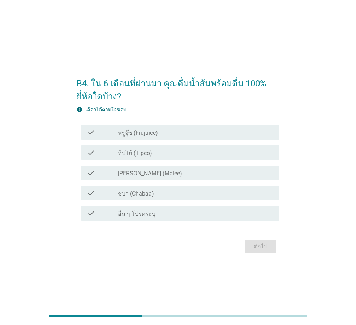
click at [139, 172] on label "[PERSON_NAME] (Malee)" at bounding box center [150, 173] width 64 height 7
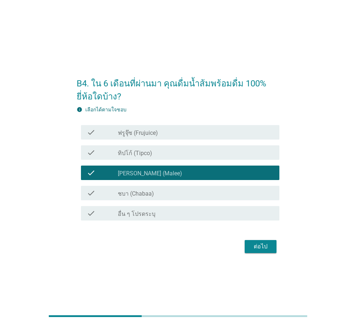
click at [131, 150] on label "ทิปโก้ (Tipco)" at bounding box center [135, 152] width 34 height 7
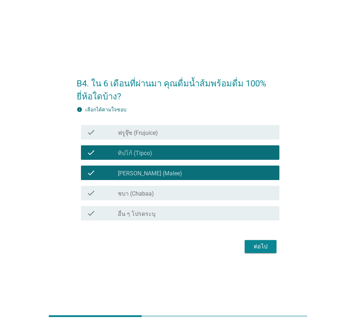
click at [138, 194] on label "ชบา (Chabaa)" at bounding box center [136, 193] width 36 height 7
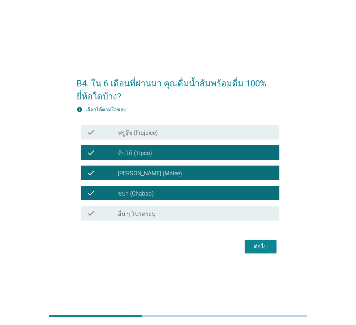
click at [249, 243] on button "ต่อไป" at bounding box center [260, 246] width 32 height 13
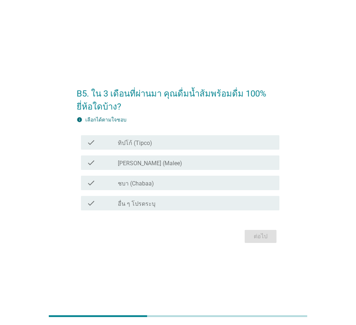
click at [141, 137] on div "check check_box ทิปโก้ (Tipco)" at bounding box center [180, 142] width 198 height 14
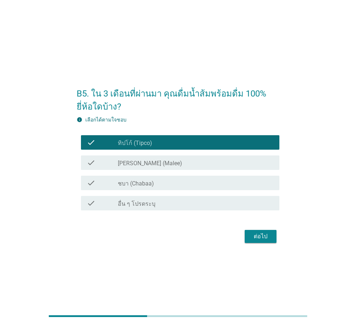
click at [138, 162] on label "[PERSON_NAME] (Malee)" at bounding box center [150, 163] width 64 height 7
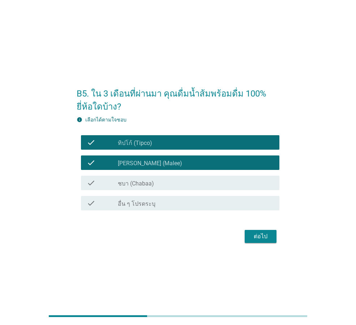
click at [250, 238] on div "ต่อไป" at bounding box center [260, 236] width 20 height 9
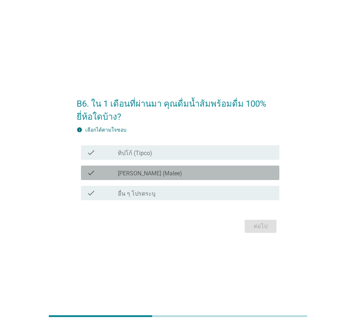
click at [134, 167] on div "check check_box_outline_blank [PERSON_NAME] (Malee)" at bounding box center [180, 172] width 198 height 14
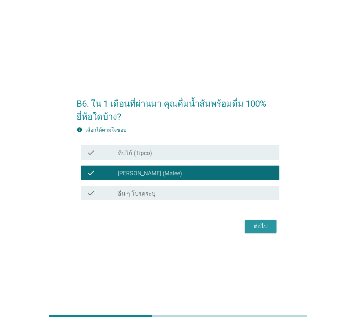
click at [270, 223] on div "ต่อไป" at bounding box center [260, 226] width 20 height 9
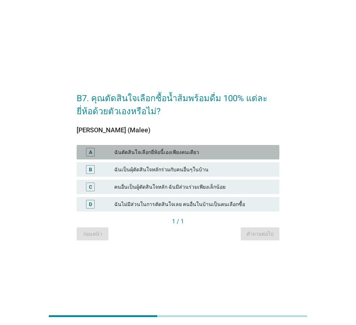
click at [151, 151] on div "ฉันตัดสินใจเลือกยี่ห้อนี้เองเพียงคนเดียว" at bounding box center [193, 152] width 159 height 9
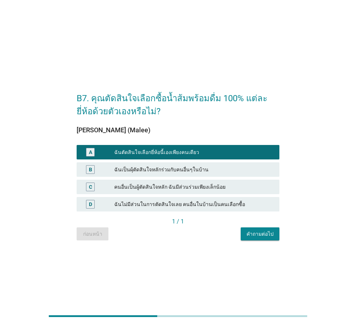
click at [196, 161] on div "B ฉันเป็นผุ้ตัดสินใจหลักร่วมกับคนอื่นๆในบ้าน" at bounding box center [177, 169] width 205 height 17
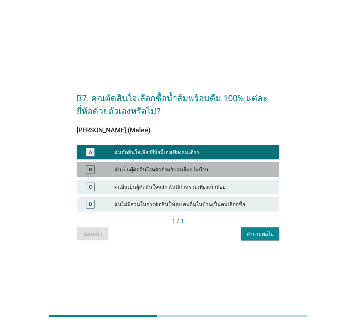
click at [197, 168] on div "ฉันเป็นผุ้ตัดสินใจหลักร่วมกับคนอื่นๆในบ้าน" at bounding box center [193, 169] width 159 height 9
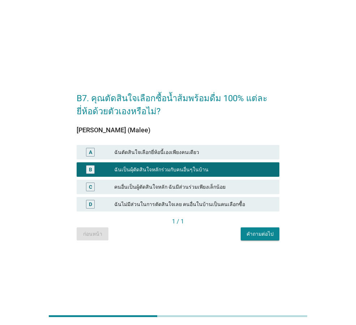
click at [249, 230] on div "คำถามต่อไป" at bounding box center [259, 234] width 27 height 8
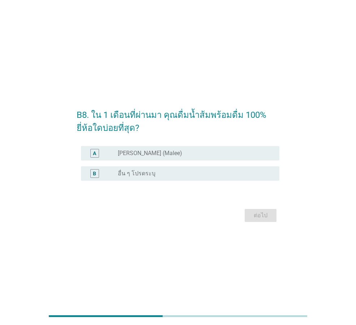
click at [143, 156] on label "[PERSON_NAME] (Malee)" at bounding box center [150, 152] width 64 height 7
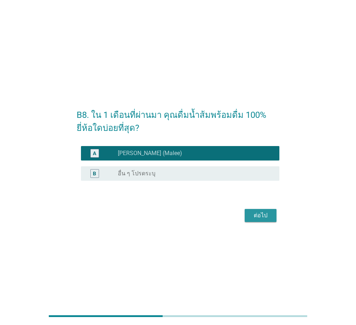
click at [249, 216] on button "ต่อไป" at bounding box center [260, 215] width 32 height 13
click at [249, 216] on div "ต่อไป" at bounding box center [178, 214] width 203 height 17
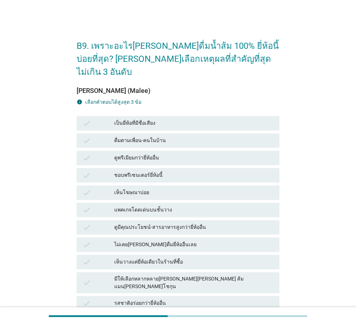
click at [160, 153] on div "ดูพรีเมียมกว่ายี่ห้ออื่น" at bounding box center [193, 157] width 159 height 9
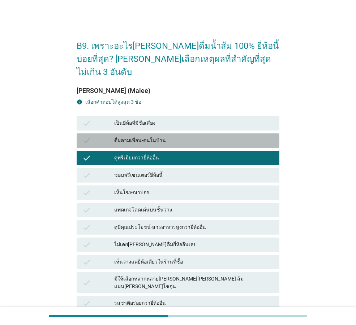
click at [152, 136] on div "ดื่มตามเพื่อน-คนในบ้าน" at bounding box center [193, 140] width 159 height 9
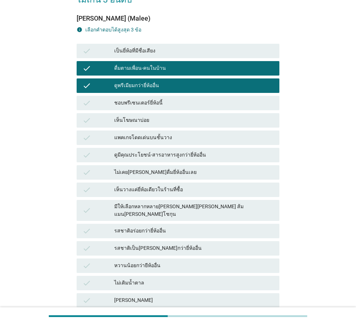
click at [152, 168] on div "ไม่เคย[PERSON_NAME]ดื่มยี่ห้ออื่นเลย" at bounding box center [193, 172] width 159 height 9
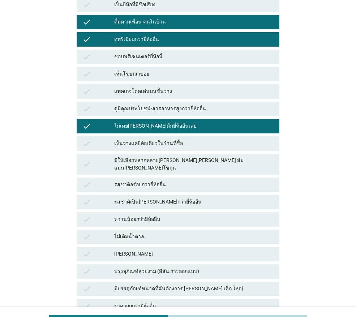
scroll to position [180, 0]
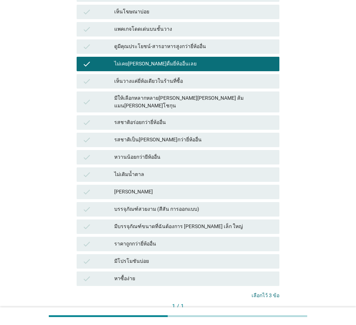
click at [252, 314] on div "คำถามต่อไป" at bounding box center [259, 318] width 27 height 8
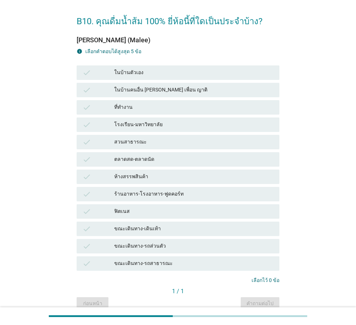
scroll to position [59, 0]
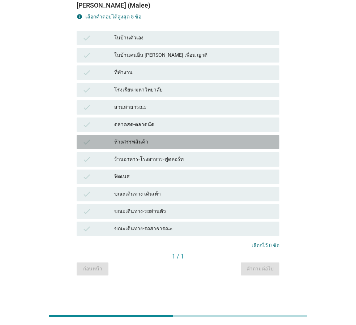
click at [136, 140] on div "ห้างสรรพสินค้า" at bounding box center [193, 142] width 159 height 9
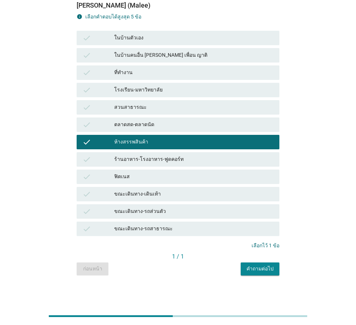
click at [152, 157] on div "ร้านอาหาร-โรงอาหาร-ฟูดคอร์ท" at bounding box center [193, 159] width 159 height 9
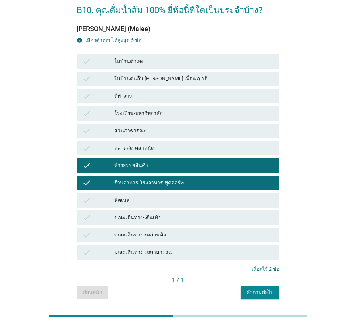
scroll to position [23, 0]
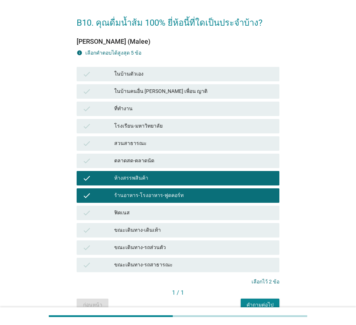
click at [151, 72] on div "ในบ้านตัวเอง" at bounding box center [193, 74] width 159 height 9
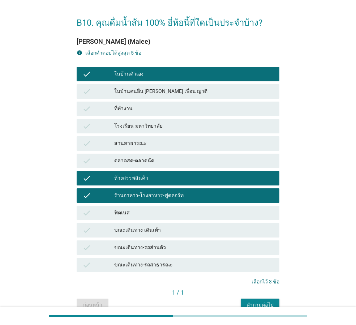
click at [155, 107] on div "ที่ทำงาน" at bounding box center [193, 108] width 159 height 9
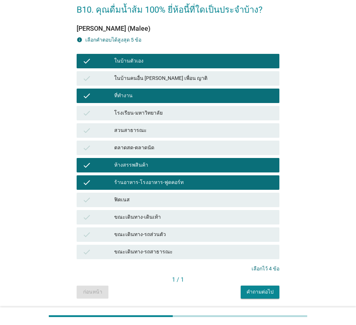
scroll to position [59, 0]
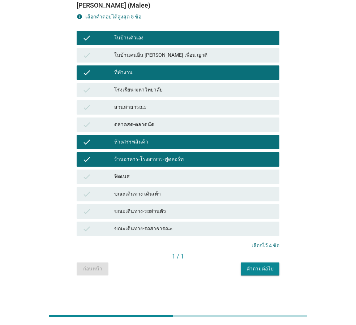
click at [268, 270] on div "คำถามต่อไป" at bounding box center [259, 269] width 27 height 8
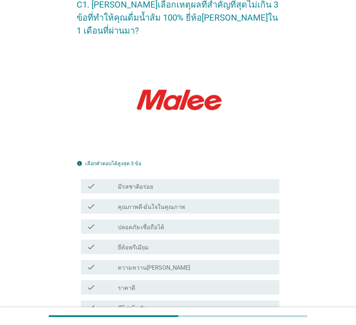
scroll to position [144, 0]
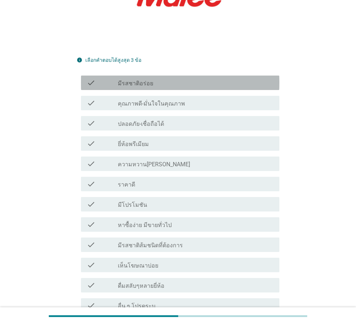
click at [144, 80] on label "มีรสชาติอร่อย" at bounding box center [135, 83] width 35 height 7
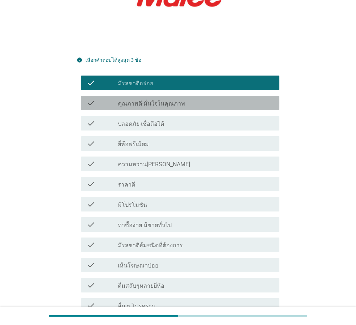
click at [152, 100] on label "คุณภาพดี-มั่นใจในคุณภาพ" at bounding box center [151, 103] width 67 height 7
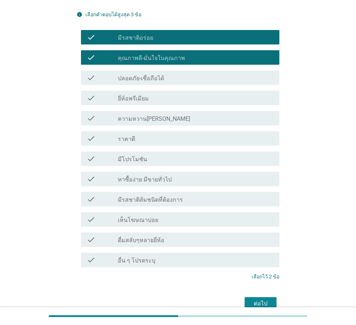
scroll to position [214, 0]
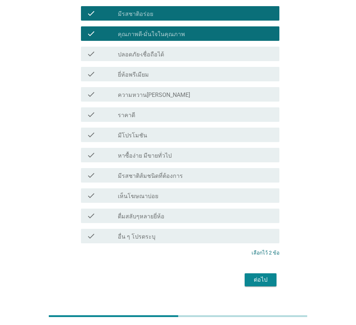
click at [157, 172] on label "มีรสชาติส้มชนิดที่ต้องการ" at bounding box center [150, 175] width 65 height 7
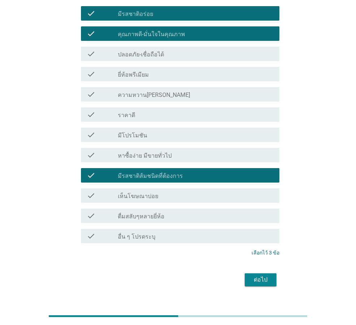
click at [257, 275] on div "ต่อไป" at bounding box center [260, 279] width 20 height 9
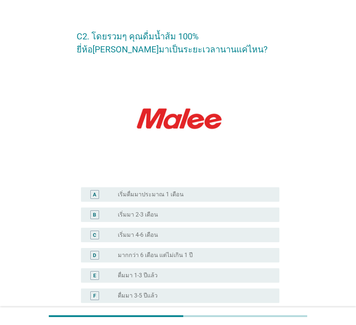
scroll to position [108, 0]
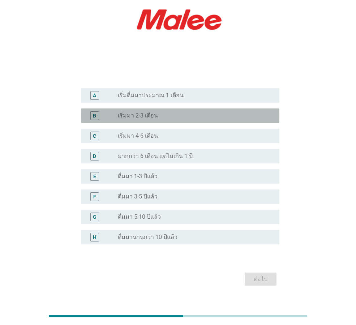
click at [160, 117] on div "radio_button_unchecked เริ่มมา 2-3 เดือน" at bounding box center [193, 115] width 150 height 7
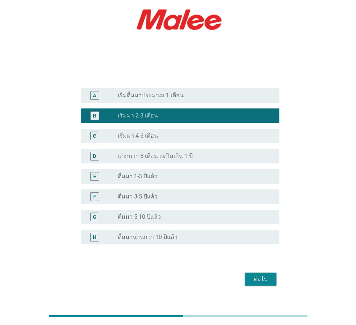
click at [160, 140] on div "radio_button_unchecked เริ่มมา 4-6 เดือน" at bounding box center [196, 135] width 156 height 9
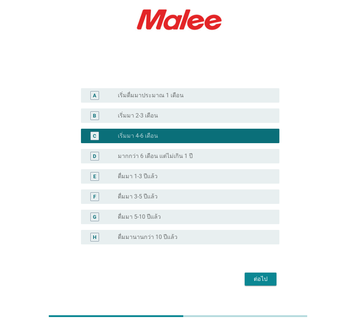
click at [133, 215] on label "ดื่มมา 5-10 ปีแล้ว" at bounding box center [139, 216] width 43 height 7
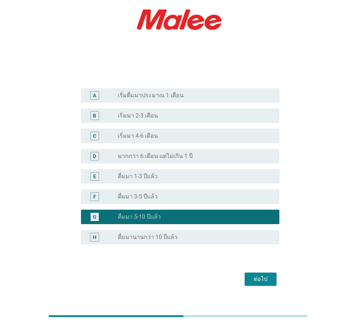
click at [251, 278] on div "ต่อไป" at bounding box center [260, 278] width 20 height 9
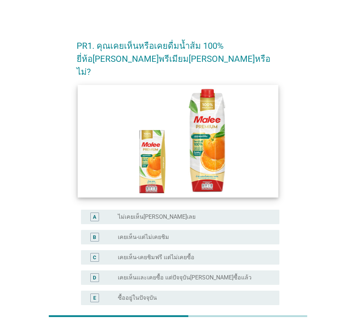
scroll to position [36, 0]
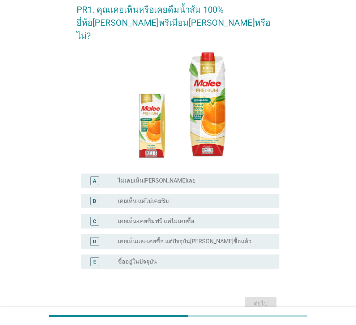
click at [146, 238] on label "เคยเห็นและเคยซื้อ แต่ปัจจุบัน[PERSON_NAME]ซื้อแล้ว" at bounding box center [185, 241] width 134 height 7
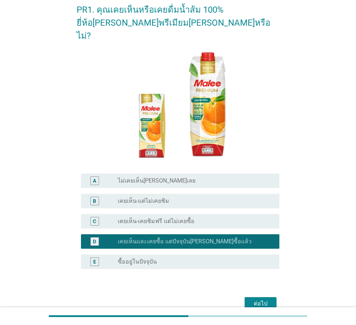
click at [188, 258] on div "radio_button_unchecked ซื้ออยู่ในปัจจุบัน" at bounding box center [193, 261] width 150 height 7
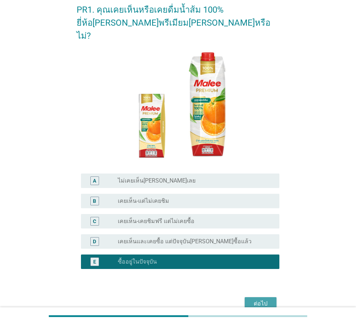
click at [260, 299] on div "ต่อไป" at bounding box center [260, 303] width 20 height 9
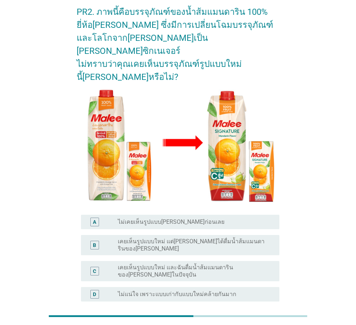
scroll to position [79, 0]
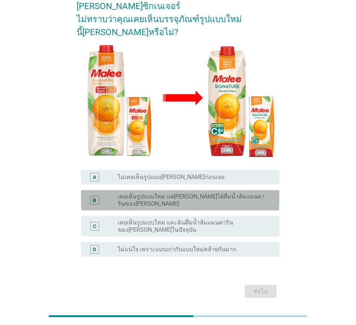
click at [168, 193] on label "เคยเห็นรูปแบบใหม่ แต่[PERSON_NAME]ได้ดื่มน้ำส้มแมนดารินของ[PERSON_NAME]" at bounding box center [193, 200] width 150 height 14
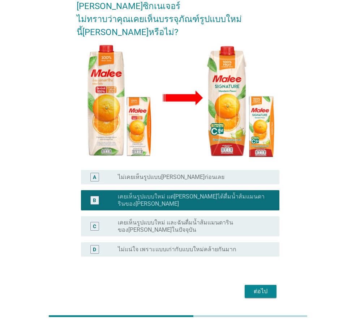
click at [263, 287] on div "ต่อไป" at bounding box center [260, 291] width 20 height 9
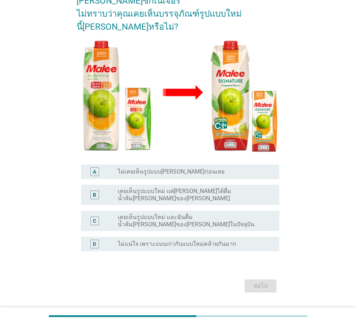
scroll to position [84, 0]
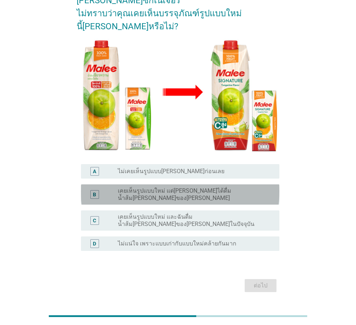
drag, startPoint x: 154, startPoint y: 184, endPoint x: 175, endPoint y: 210, distance: 33.4
click at [154, 184] on div "B radio_button_unchecked เคยเห็นรูปแบบใหม่ แต่[PERSON_NAME]ได้ดื่มน้ำส้ม[PERSON…" at bounding box center [180, 194] width 198 height 20
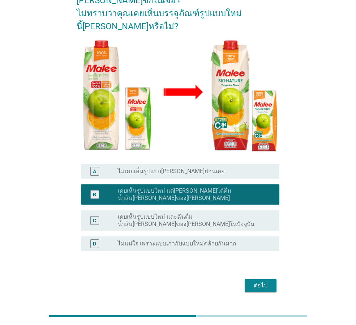
click at [168, 213] on label "เคยเห็นรูปแบบใหม่ และฉันดื่มน้ำส้ม[PERSON_NAME]ของ[PERSON_NAME]ในปัจจุบัน" at bounding box center [193, 220] width 150 height 14
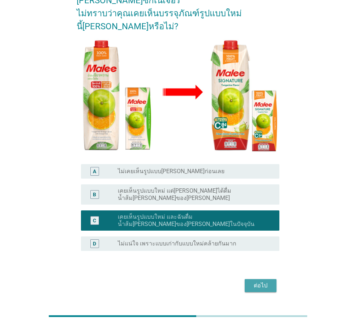
drag, startPoint x: 253, startPoint y: 267, endPoint x: 206, endPoint y: 251, distance: 49.3
click at [253, 281] on div "ต่อไป" at bounding box center [260, 285] width 20 height 9
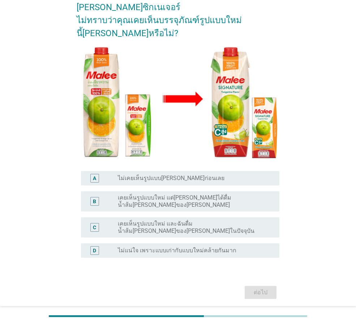
scroll to position [79, 0]
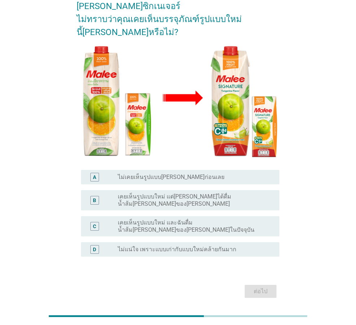
drag, startPoint x: 145, startPoint y: 204, endPoint x: 244, endPoint y: 224, distance: 100.2
click at [146, 219] on label "เคยเห็นรูปแบบใหม่ และฉันดื่มน้ำส้ม[PERSON_NAME]ของ[PERSON_NAME]ในปัจจุบัน" at bounding box center [193, 226] width 150 height 14
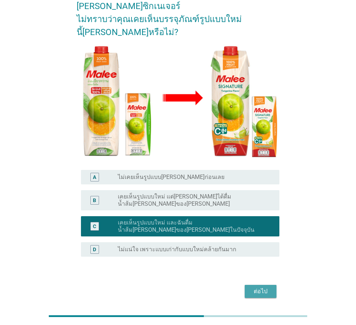
click at [254, 287] on div "ต่อไป" at bounding box center [260, 291] width 20 height 9
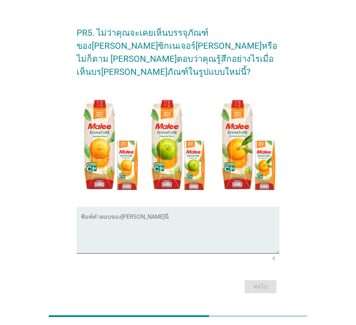
scroll to position [20, 0]
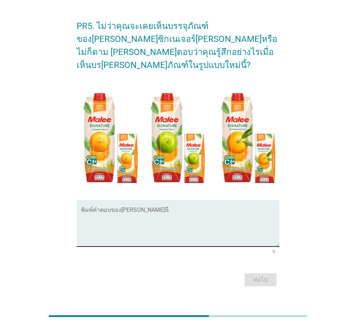
click at [132, 220] on textarea "พิมพ์คำตอบของคุณ ที่นี่" at bounding box center [180, 227] width 198 height 38
click at [140, 211] on textarea "พิมพ์คำตอบของคุณ ที่นี่" at bounding box center [180, 227] width 198 height 38
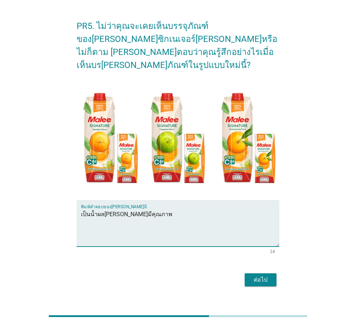
type textarea "เป็นน้ำผล[PERSON_NAME]มีคุณภาพ"
click at [266, 275] on div "ต่อไป" at bounding box center [260, 279] width 20 height 9
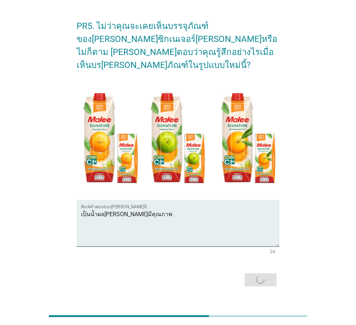
scroll to position [0, 0]
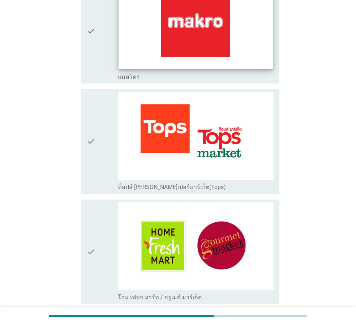
click at [166, 30] on img at bounding box center [195, 25] width 154 height 87
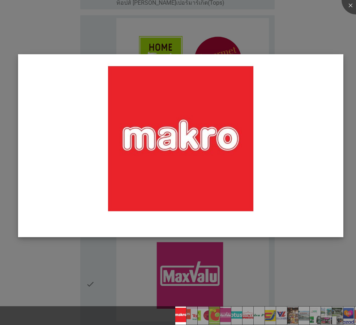
scroll to position [361, 0]
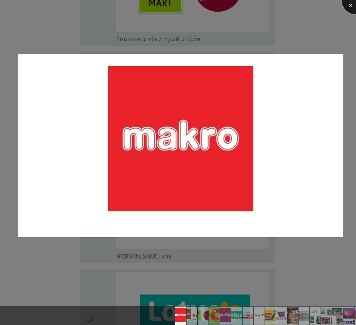
click at [347, 7] on div at bounding box center [355, 0] width 29 height 29
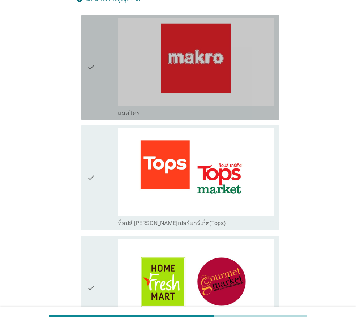
click at [83, 70] on div "check check_box_outline_blank แมคโคร" at bounding box center [180, 67] width 198 height 104
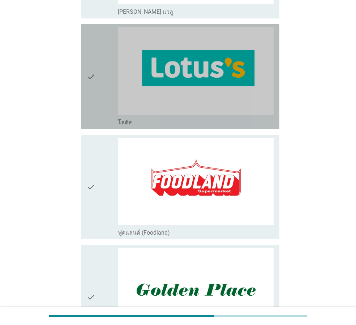
click at [89, 95] on icon "check" at bounding box center [91, 76] width 9 height 99
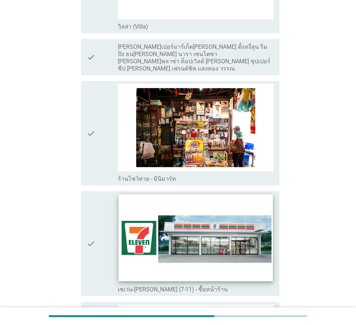
scroll to position [1227, 0]
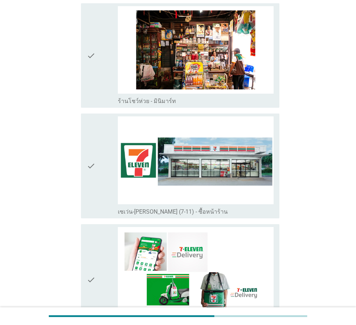
click at [89, 159] on icon "check" at bounding box center [91, 165] width 9 height 99
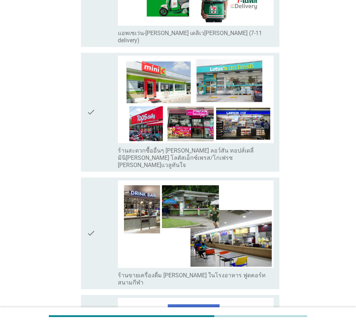
scroll to position [1480, 0]
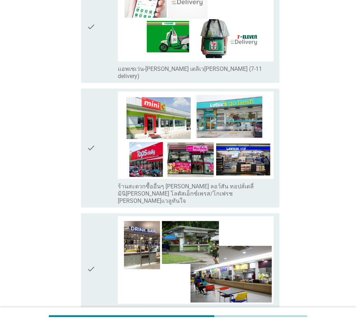
click at [88, 28] on icon "check" at bounding box center [91, 27] width 9 height 106
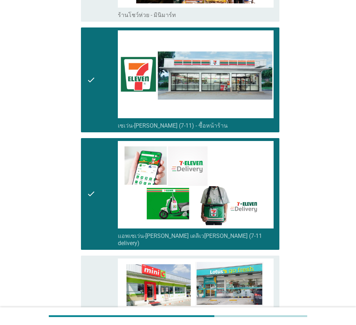
scroll to position [1263, 0]
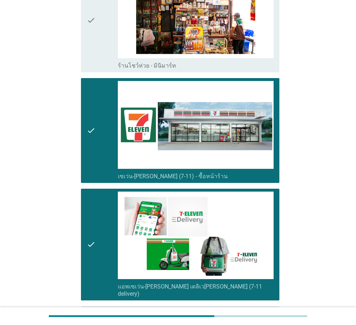
click at [98, 230] on div "check" at bounding box center [102, 244] width 31 height 106
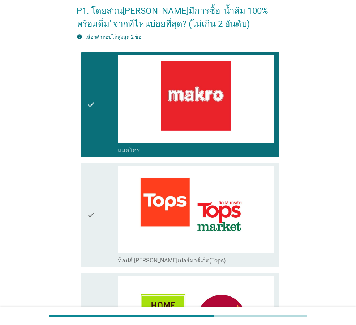
scroll to position [0, 0]
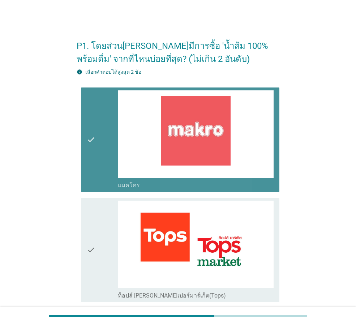
click at [109, 146] on div "check" at bounding box center [102, 139] width 31 height 99
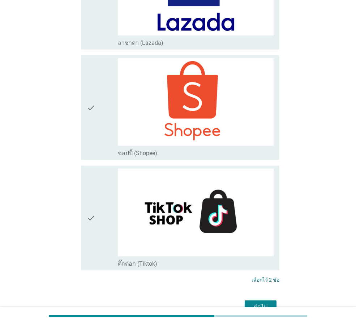
scroll to position [1876, 0]
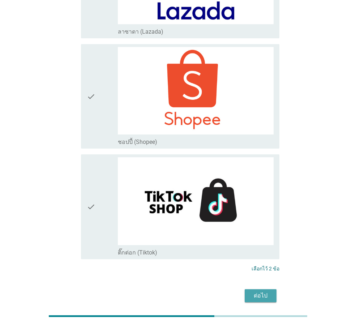
click at [258, 291] on div "ต่อไป" at bounding box center [260, 295] width 20 height 9
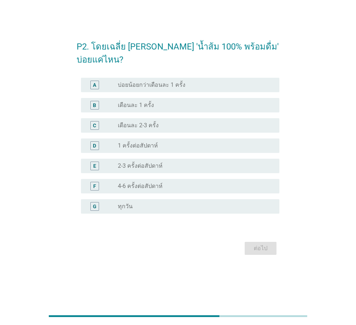
scroll to position [0, 0]
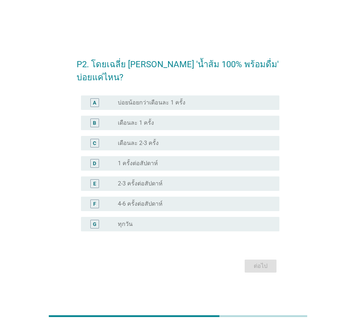
drag, startPoint x: 139, startPoint y: 178, endPoint x: 212, endPoint y: 192, distance: 74.6
click at [139, 178] on div "E radio_button_unchecked 2-3 ครั้งต่อสัปดาห์" at bounding box center [180, 183] width 198 height 14
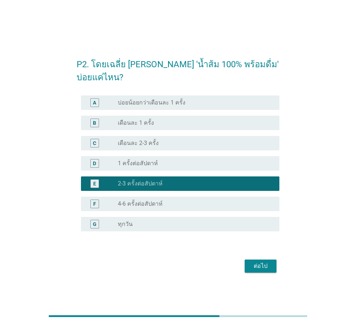
click at [270, 267] on div "ต่อไป" at bounding box center [260, 265] width 20 height 9
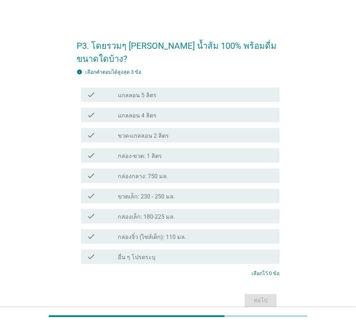
click at [35, 153] on div "P3. โดยรวมๆ [PERSON_NAME] น้ำส้ม 100% พร้อมดื่ม ขนาดใดบ้าง? info เลือกคําตอบได้…" at bounding box center [177, 170] width 321 height 288
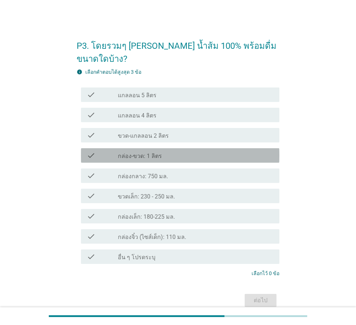
click at [174, 151] on div "check_box_outline_blank กล่อง-ขวด: 1 ลิตร" at bounding box center [196, 155] width 156 height 9
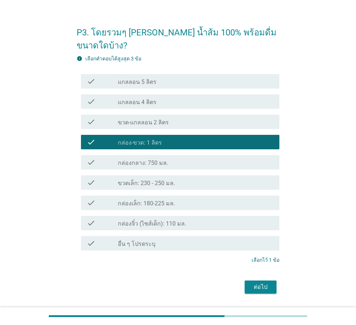
scroll to position [21, 0]
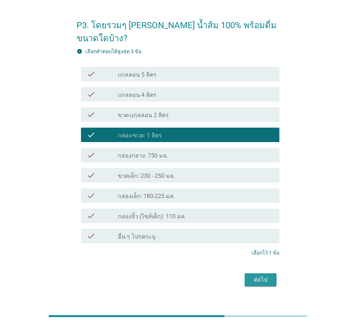
click at [253, 275] on div "ต่อไป" at bounding box center [260, 279] width 20 height 9
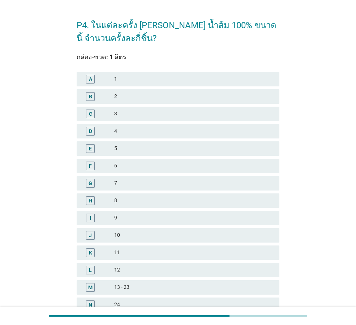
scroll to position [0, 0]
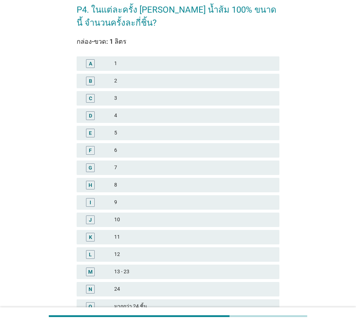
click at [123, 83] on div "2" at bounding box center [193, 81] width 159 height 9
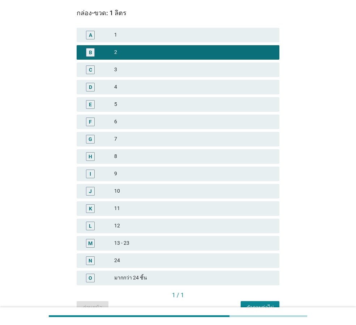
scroll to position [103, 0]
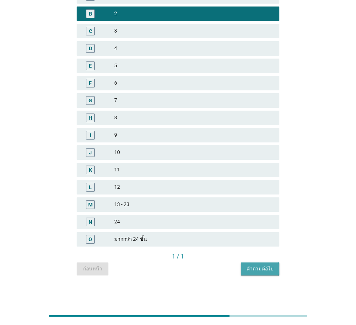
click at [265, 269] on div "คำถามต่อไป" at bounding box center [259, 269] width 27 height 8
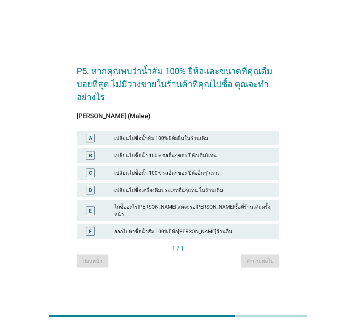
click at [161, 102] on h2 "P5. หากคุณพบว่าน้ำส้ม 100% ยี่ห้อและขนาดที่คุณดื่มบ่อยที่สุด ไม่มีวางขายในร้านค…" at bounding box center [178, 80] width 203 height 46
click at [181, 142] on div "เปลี่ยนไปซื้อน้ำส้ม 100% ยี่ห้ออื่นในร้านเดิม" at bounding box center [193, 138] width 159 height 9
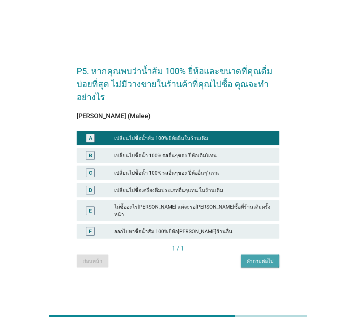
click at [258, 258] on div "คำถามต่อไป" at bounding box center [259, 261] width 27 height 8
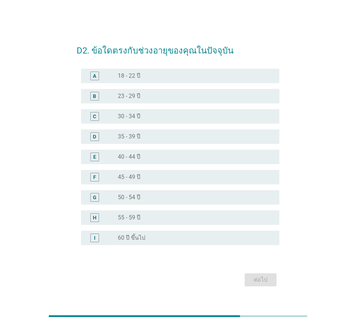
click at [169, 158] on div "radio_button_unchecked 40 - 44 ปี" at bounding box center [193, 156] width 150 height 7
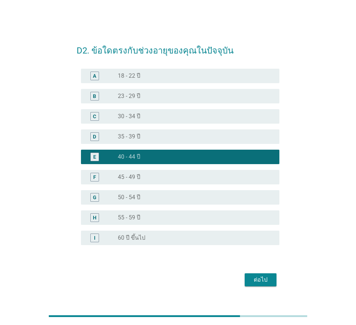
click at [260, 276] on div "ต่อไป" at bounding box center [260, 279] width 20 height 9
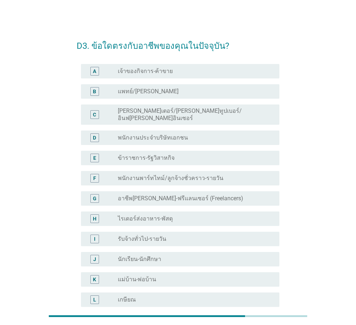
click at [183, 134] on div "radio_button_unchecked พนักงานประจำบริษัทเอกชน" at bounding box center [193, 137] width 150 height 7
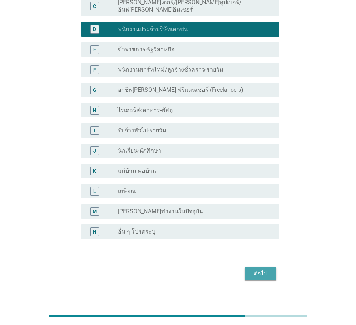
click at [258, 267] on button "ต่อไป" at bounding box center [260, 273] width 32 height 13
